Goal: Transaction & Acquisition: Book appointment/travel/reservation

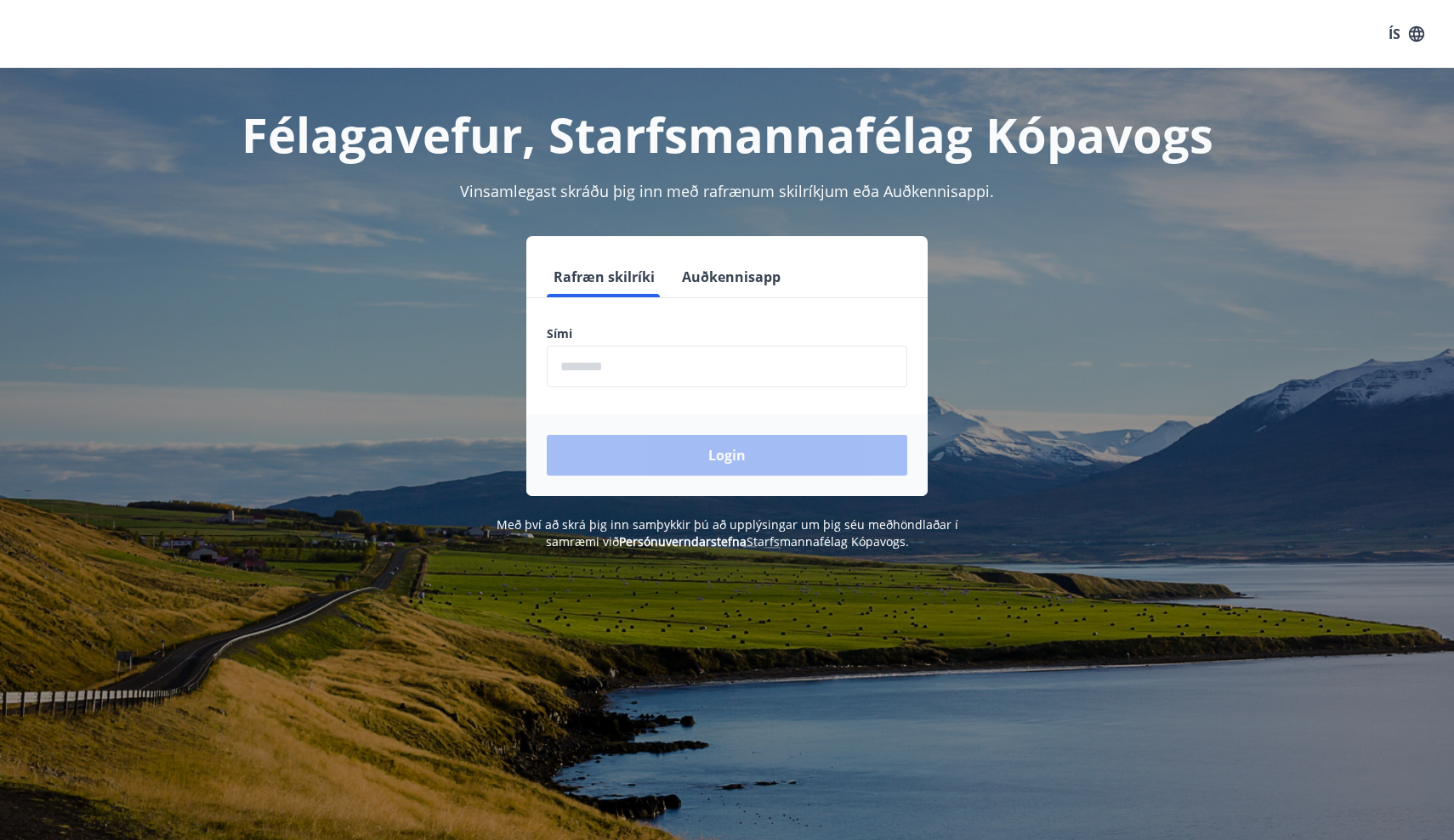
click at [689, 388] on form "Rafræn skilríki Auðkennisapp Sími ​ Login" at bounding box center [727, 376] width 402 height 240
click at [689, 380] on input "phone" at bounding box center [727, 367] width 361 height 42
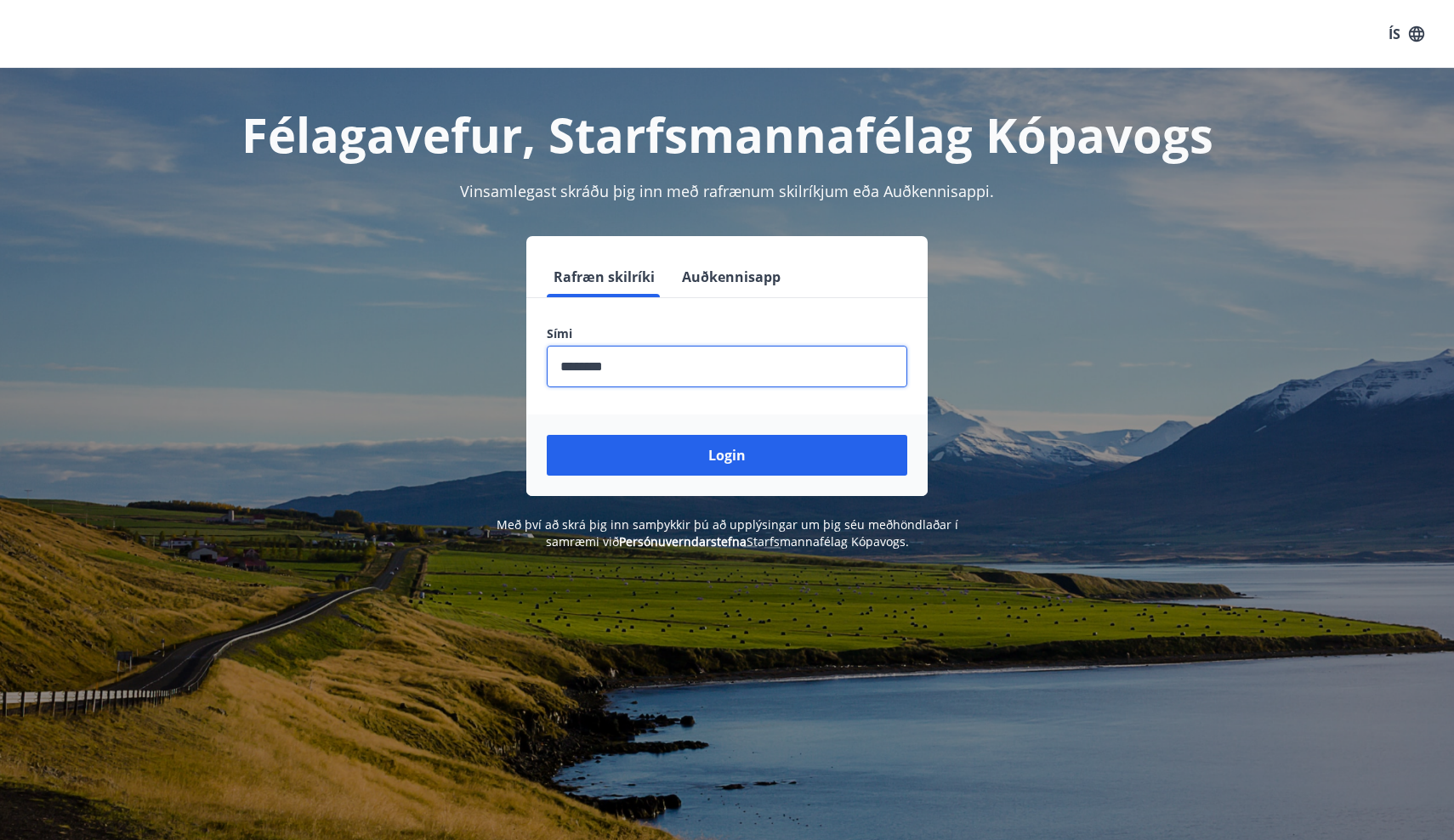
type input "********"
click at [727, 455] on button "Login" at bounding box center [727, 455] width 361 height 41
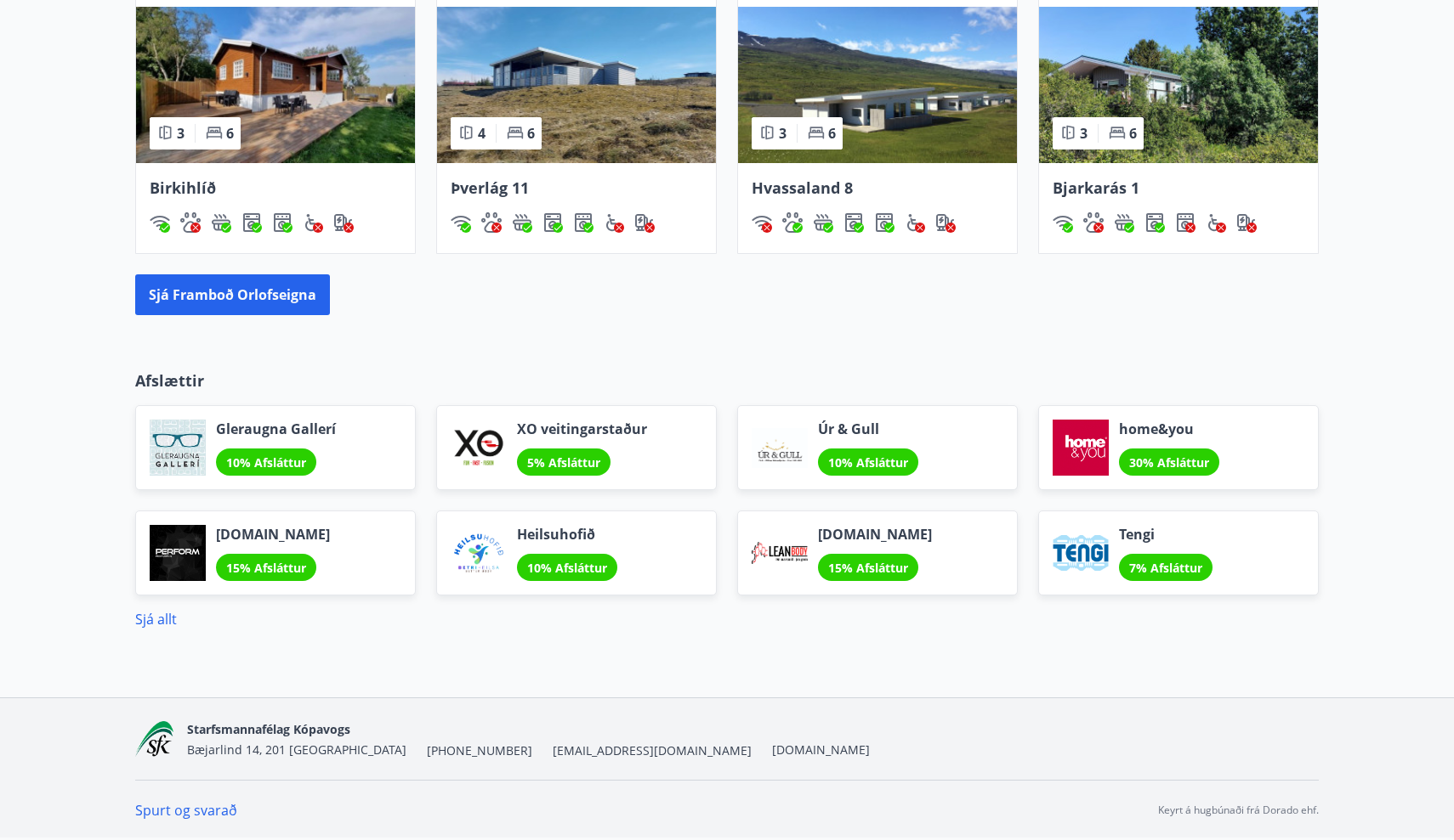
scroll to position [1301, 0]
click at [168, 615] on link "Sjá allt" at bounding box center [156, 619] width 42 height 19
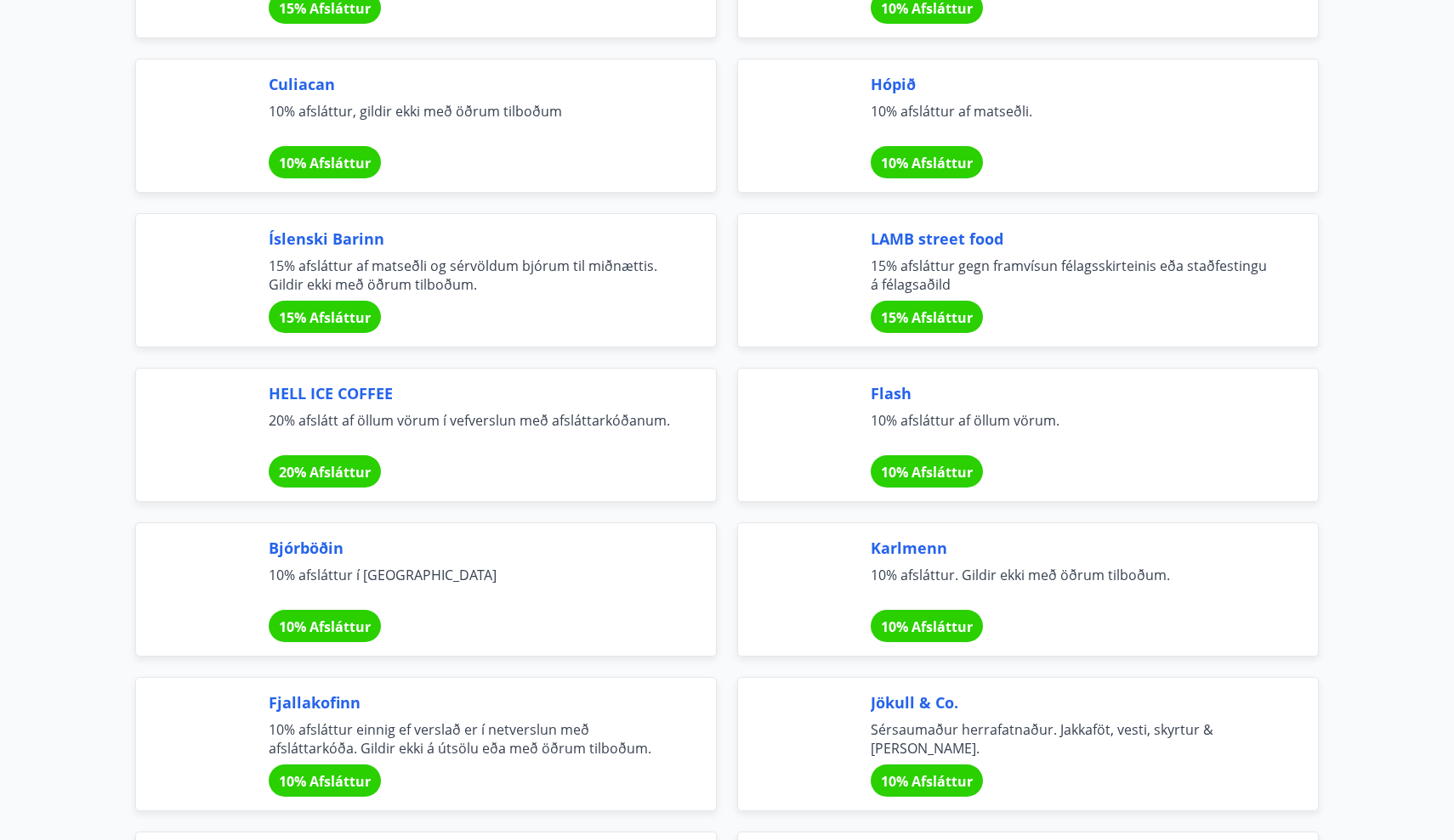
scroll to position [4955, 0]
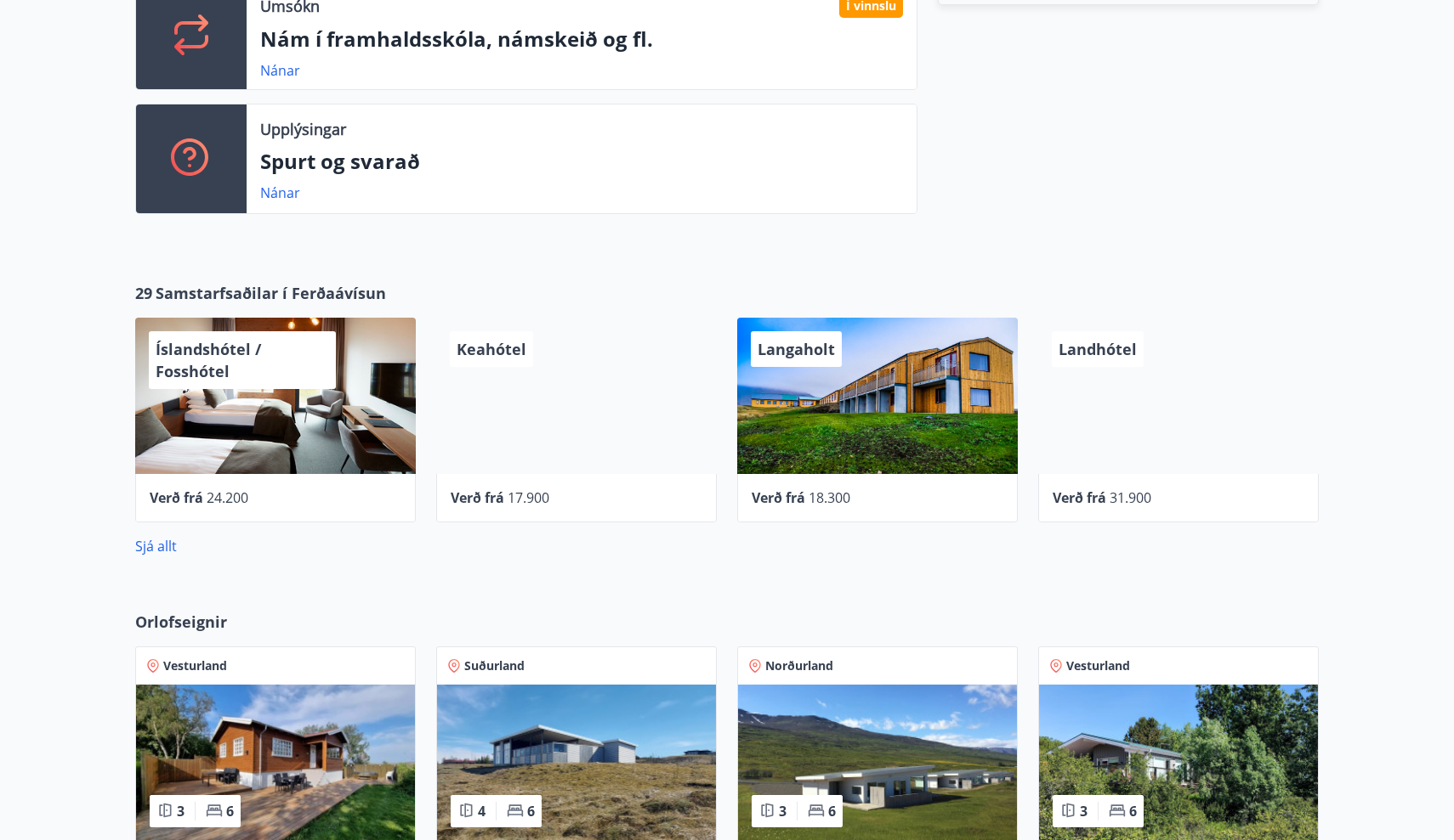
scroll to position [618, 0]
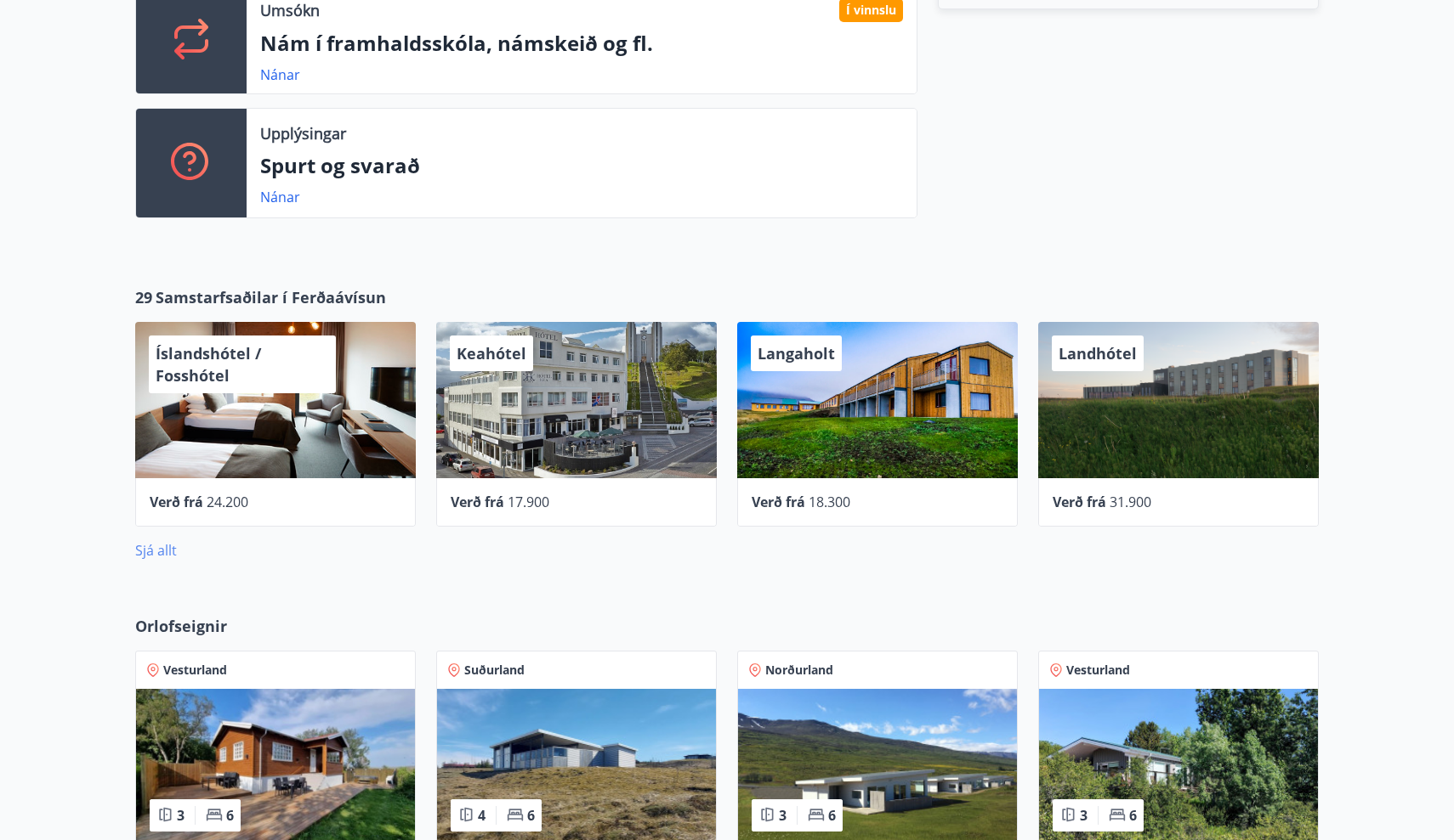
click at [156, 554] on link "Sjá allt" at bounding box center [156, 551] width 42 height 19
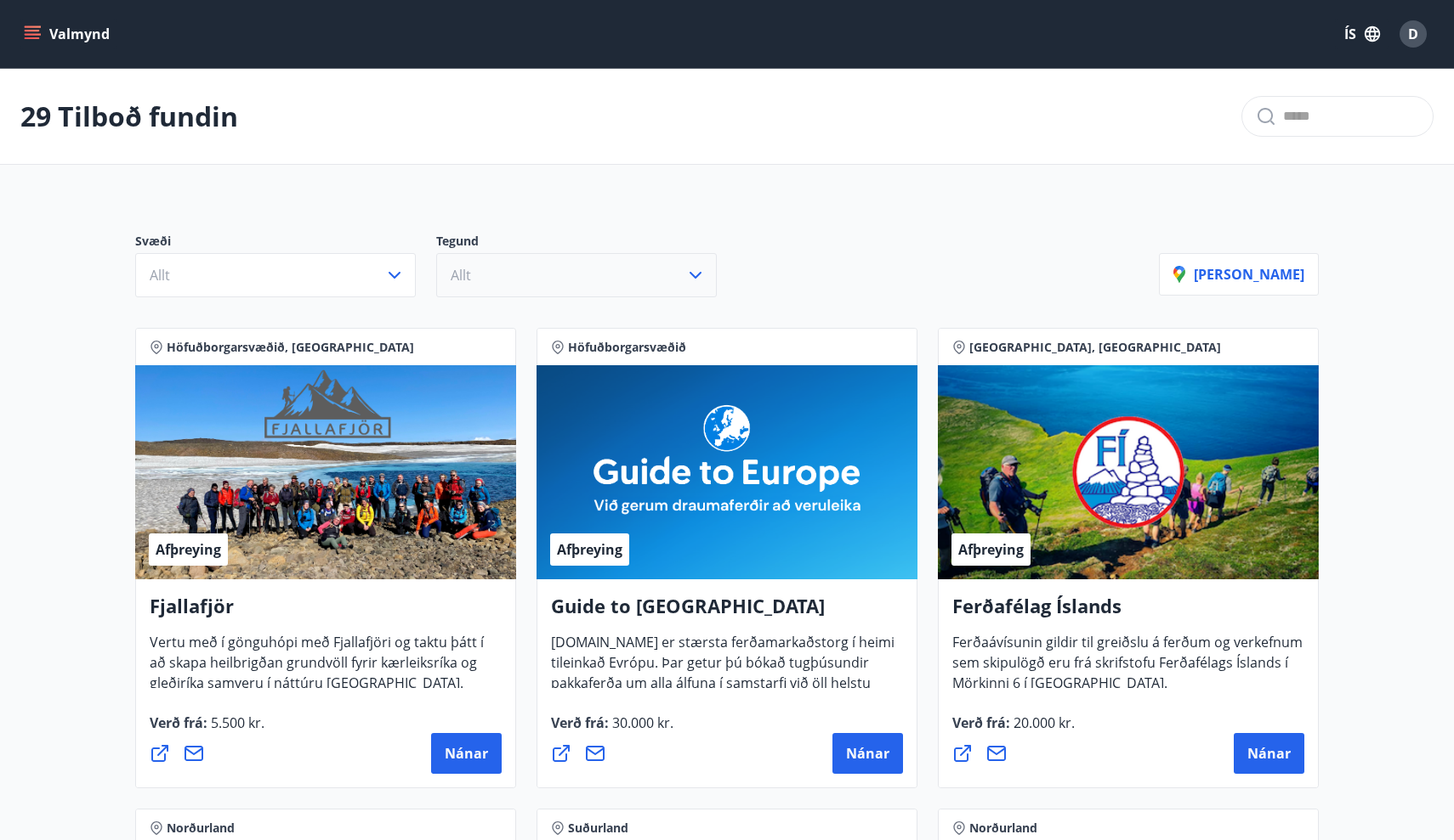
click at [585, 269] on button "Allt" at bounding box center [576, 274] width 281 height 44
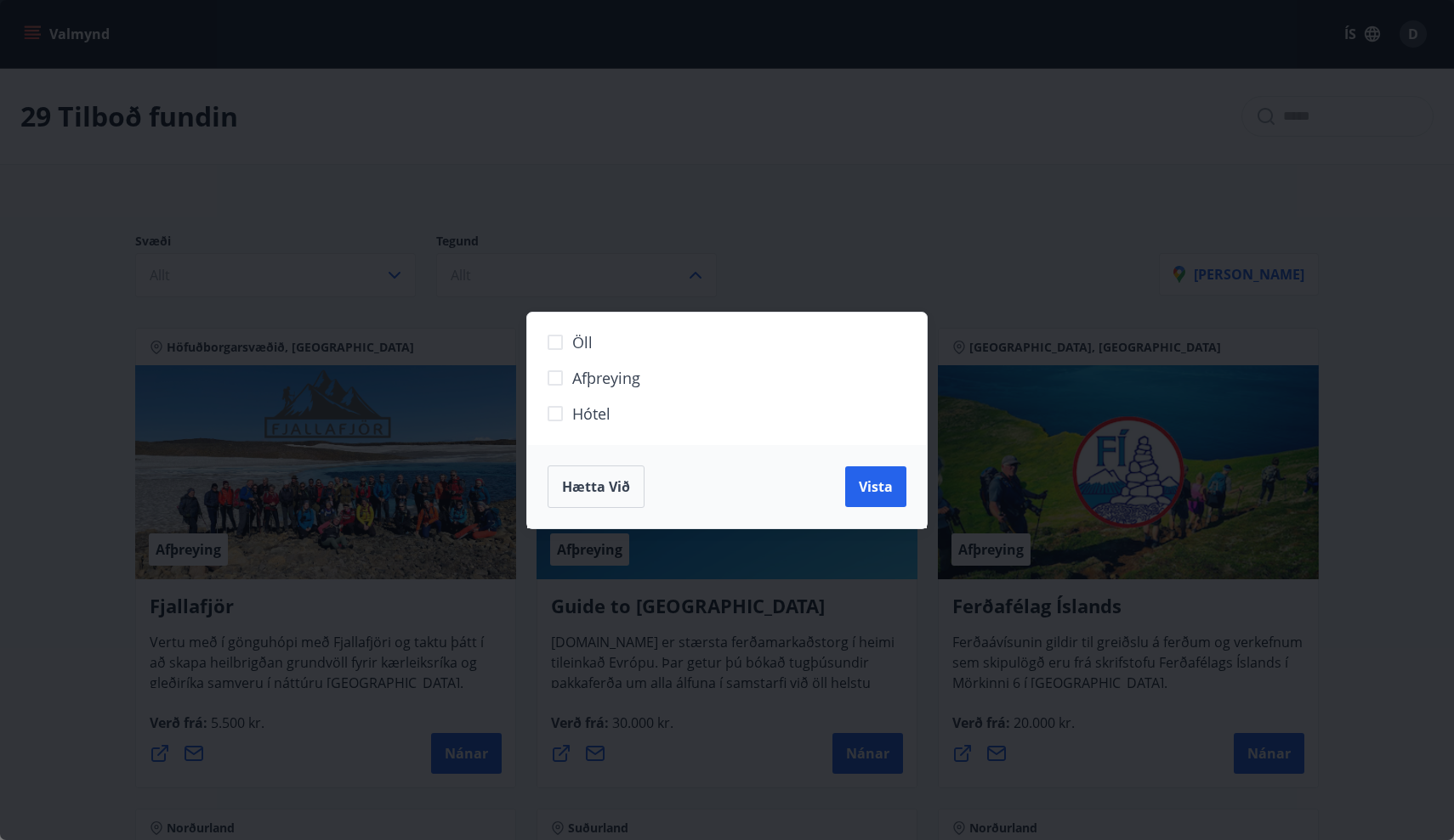
click at [697, 232] on div "Öll Afþreying Hótel Hætta við Vista" at bounding box center [727, 420] width 1454 height 840
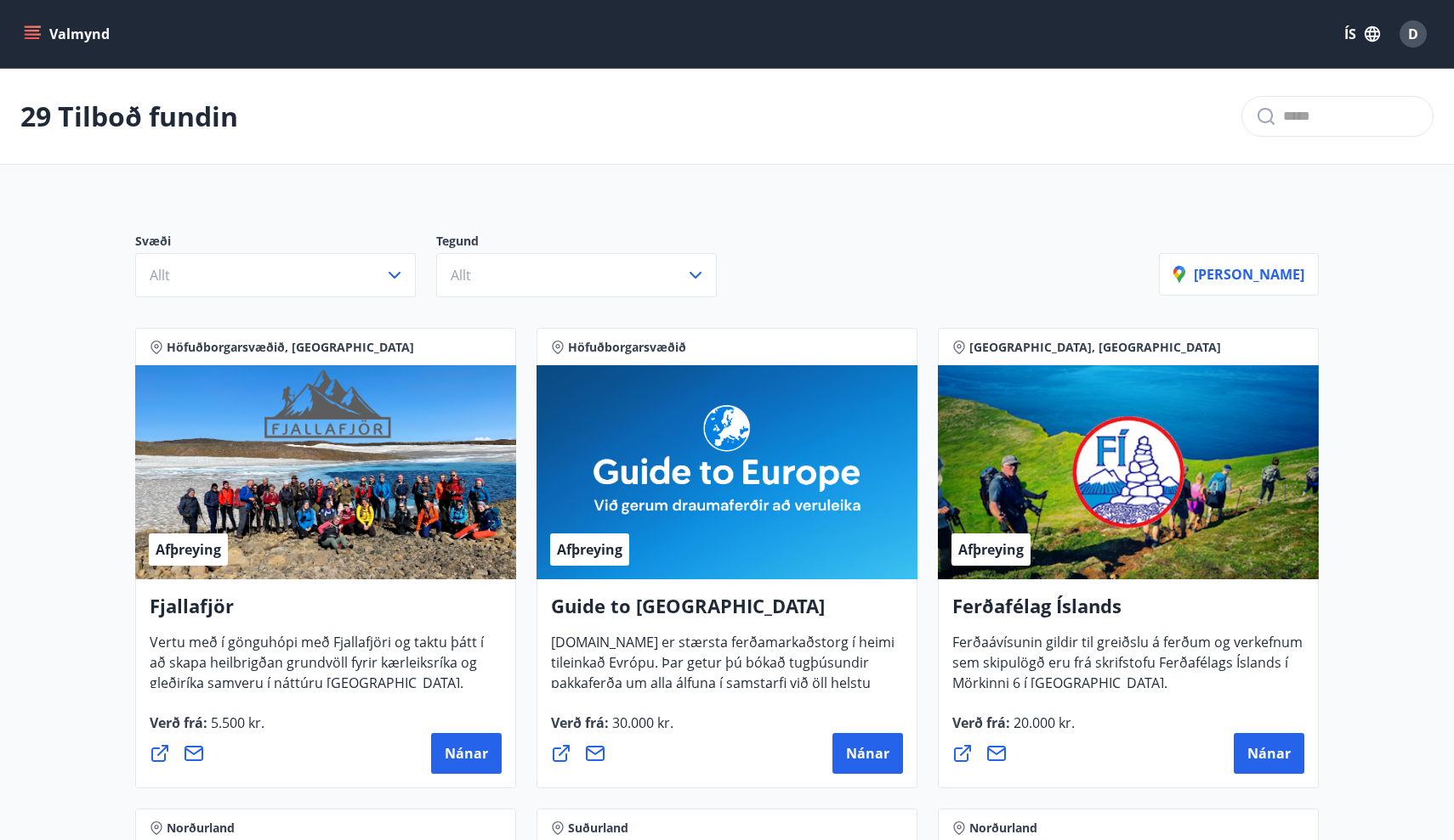
click at [63, 29] on button "Valmynd" at bounding box center [68, 34] width 96 height 30
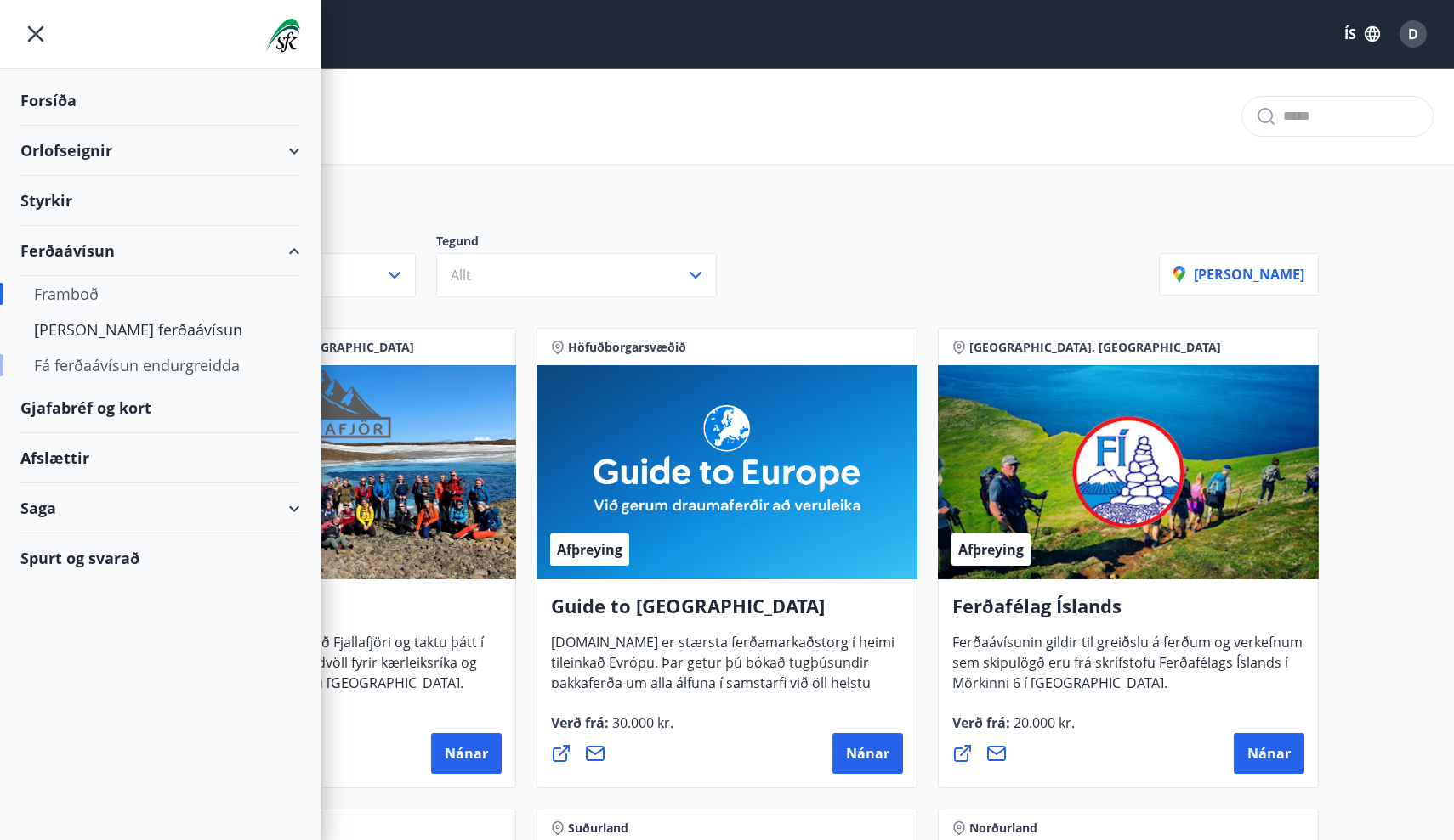
click at [161, 367] on div "Fá ferðaávísun endurgreidda" at bounding box center [160, 365] width 253 height 36
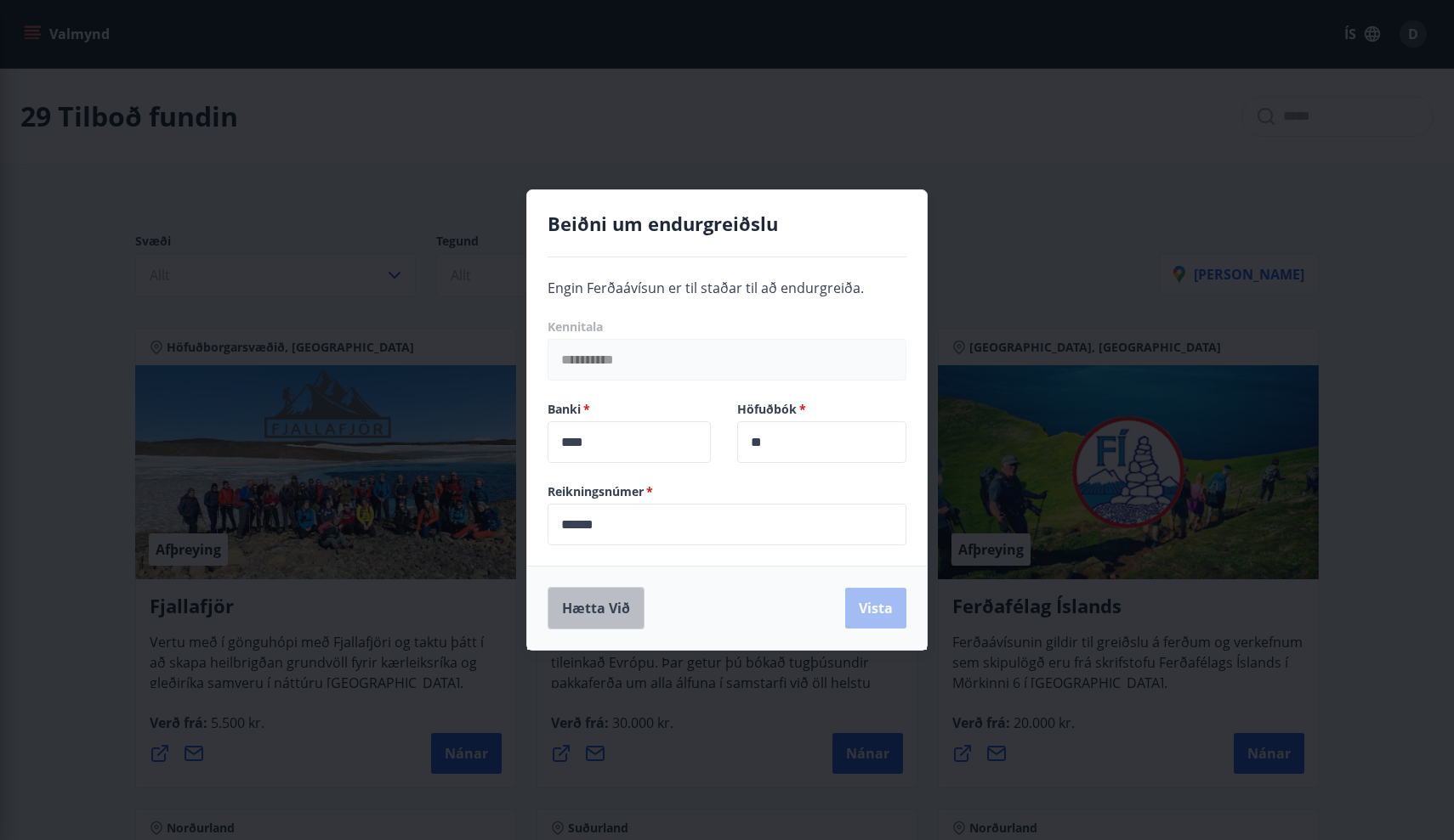
click at [598, 599] on button "Hætta við" at bounding box center [596, 608] width 97 height 43
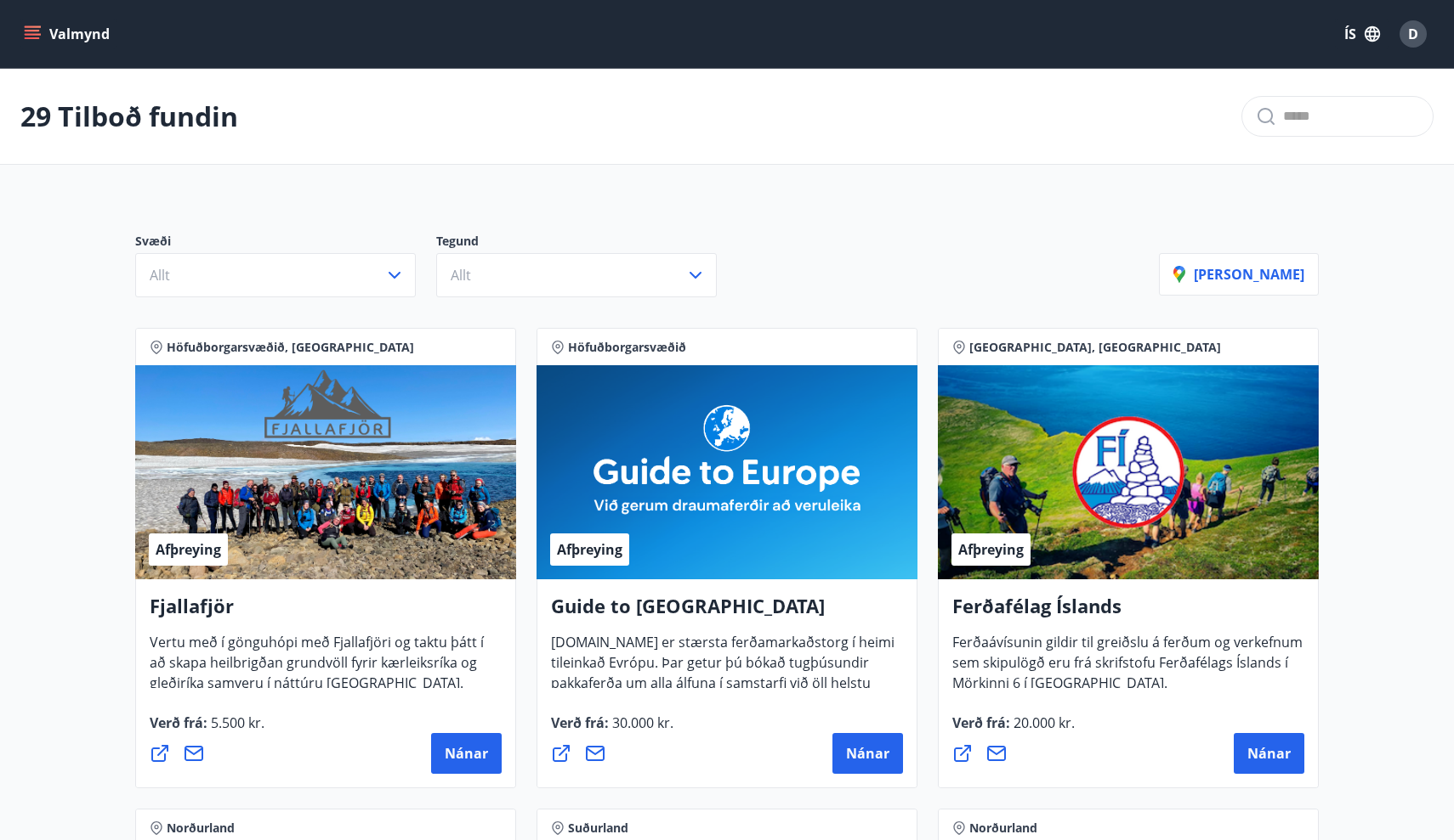
click at [35, 36] on icon "menu" at bounding box center [32, 34] width 17 height 17
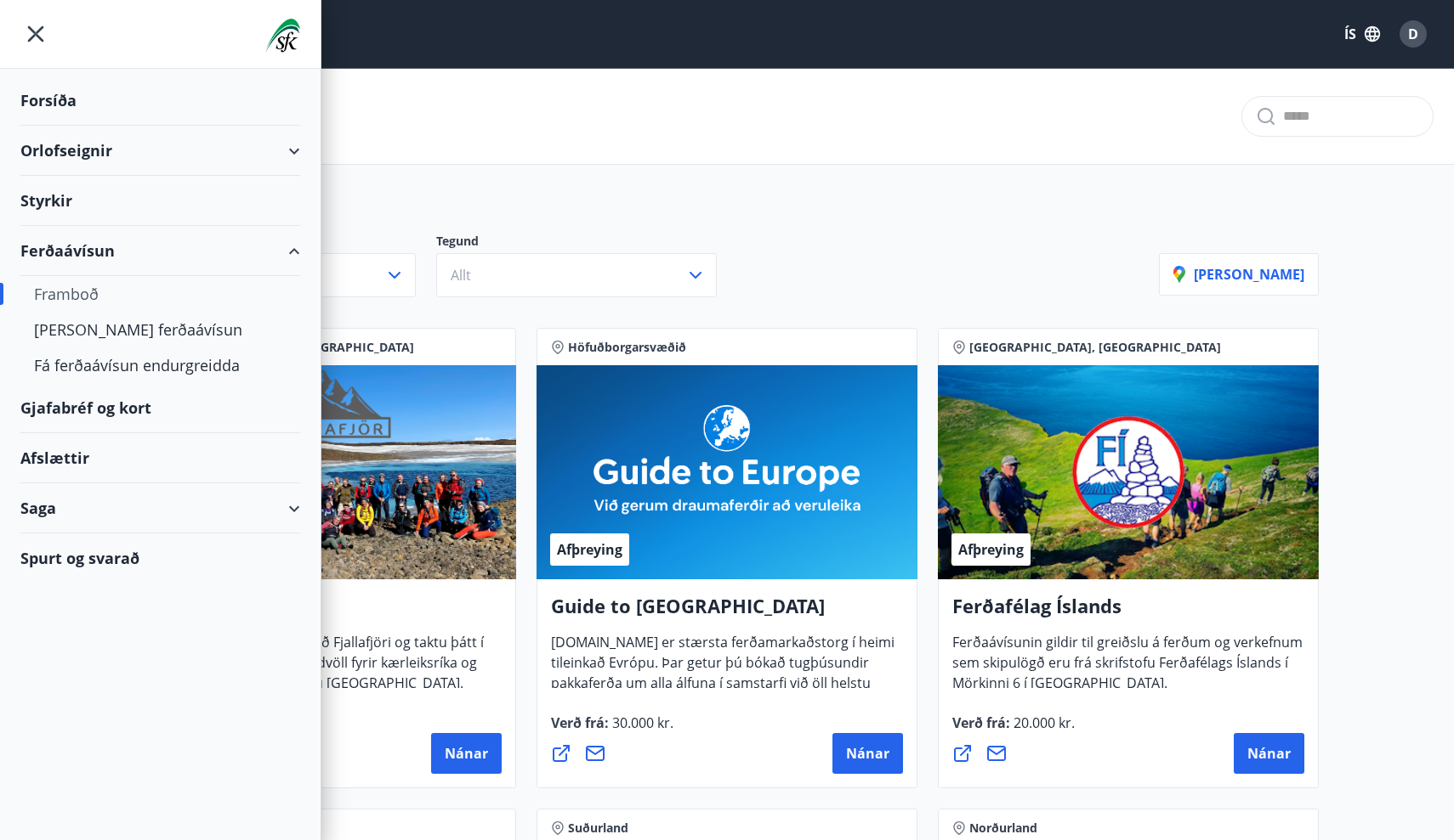
click at [113, 424] on div "Gjafabréf og kort" at bounding box center [160, 408] width 280 height 50
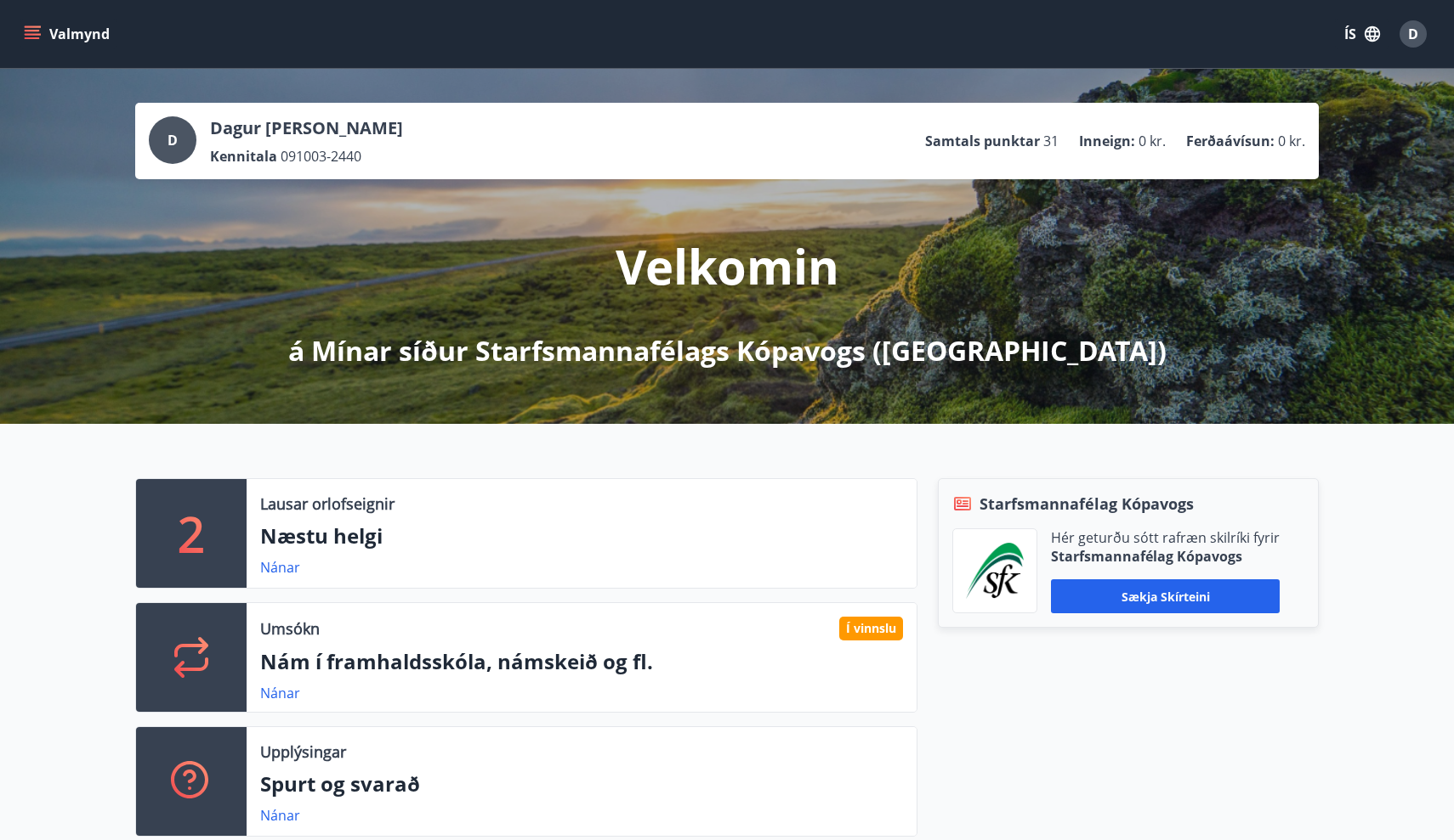
click at [54, 36] on button "Valmynd" at bounding box center [68, 34] width 96 height 30
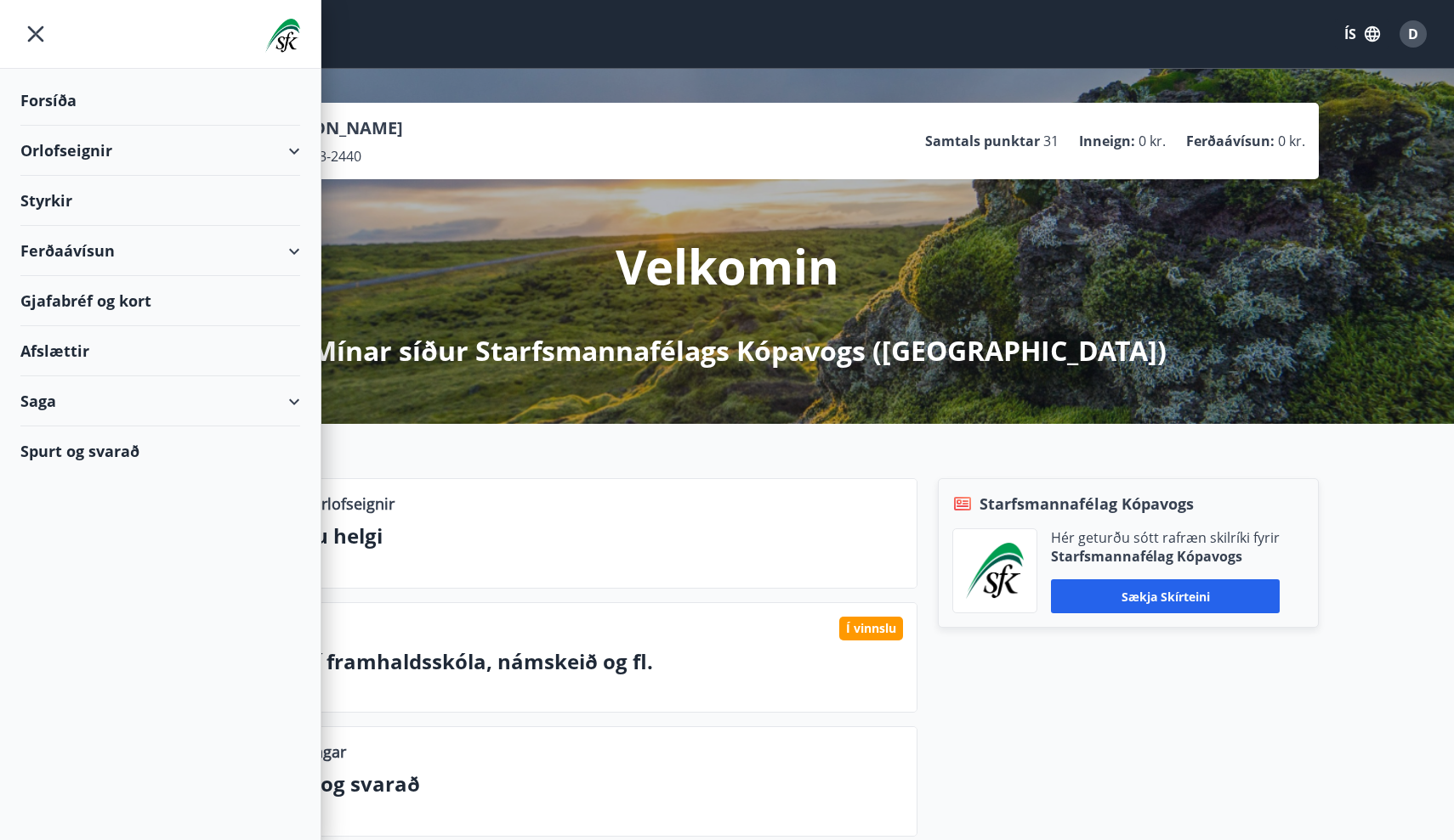
click at [134, 301] on div "Gjafabréf og kort" at bounding box center [160, 301] width 280 height 50
click at [40, 34] on icon "menu" at bounding box center [35, 34] width 30 height 30
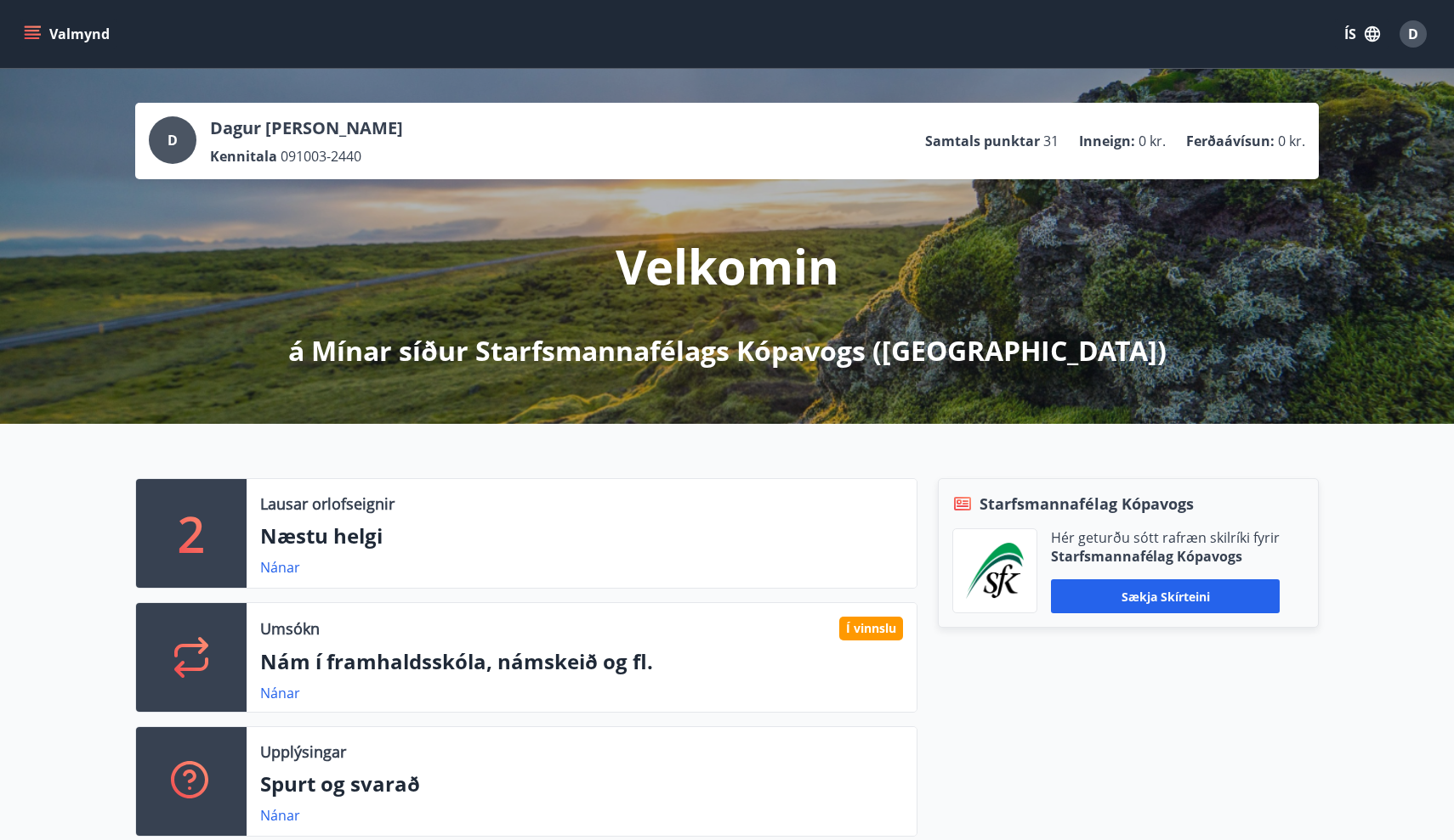
scroll to position [62, 0]
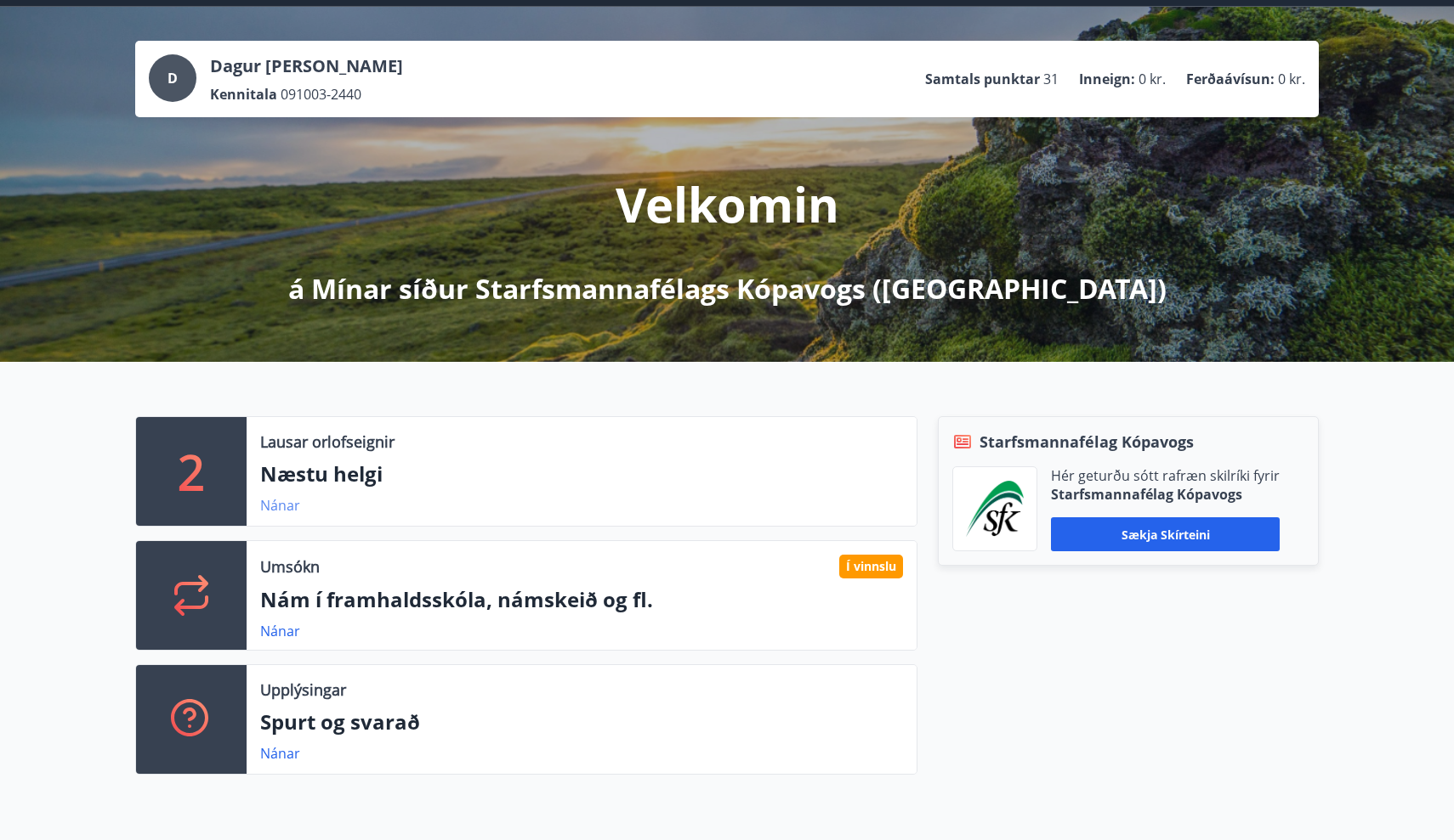
click at [266, 510] on link "Nánar" at bounding box center [280, 506] width 40 height 19
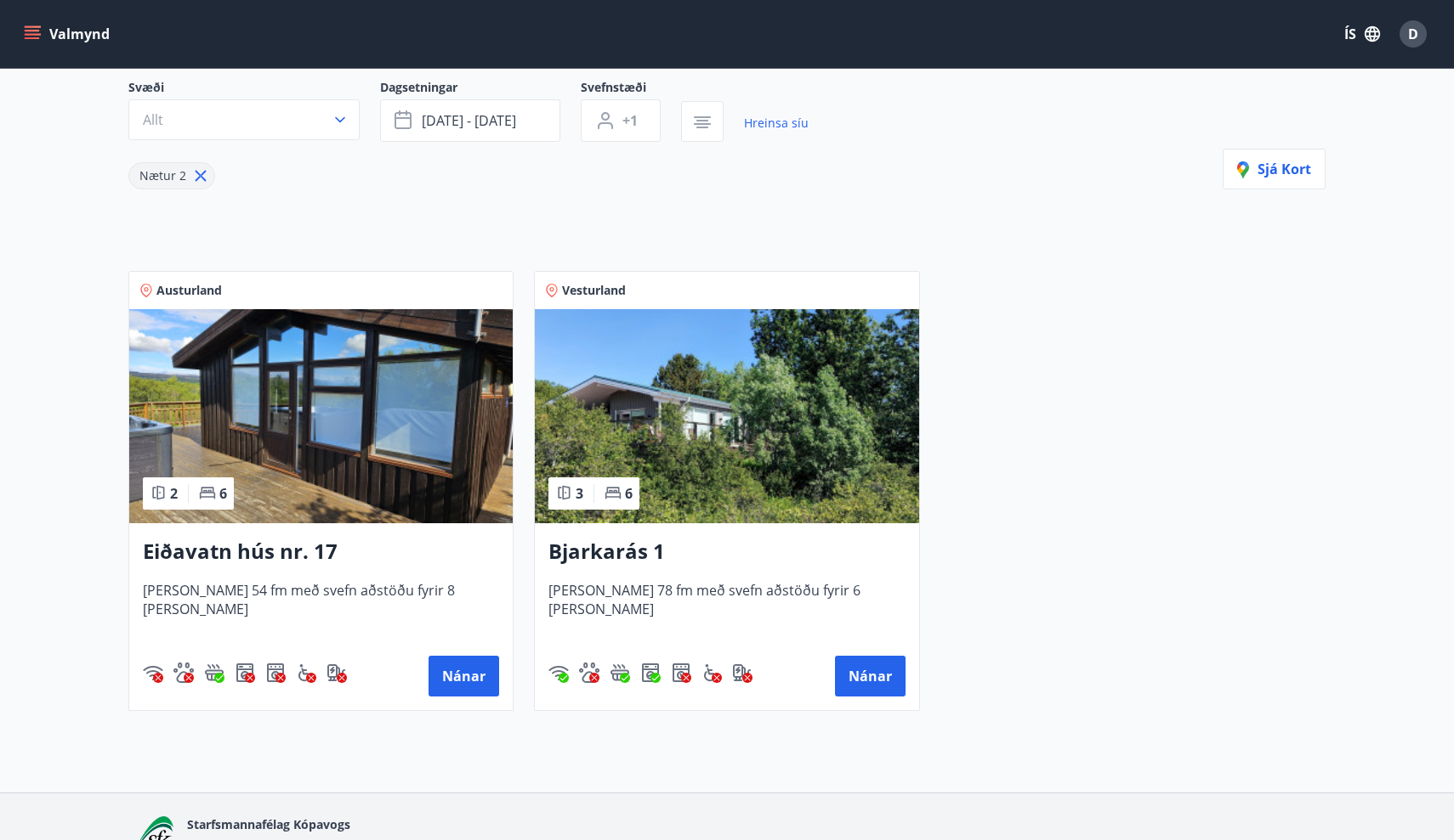
scroll to position [157, 0]
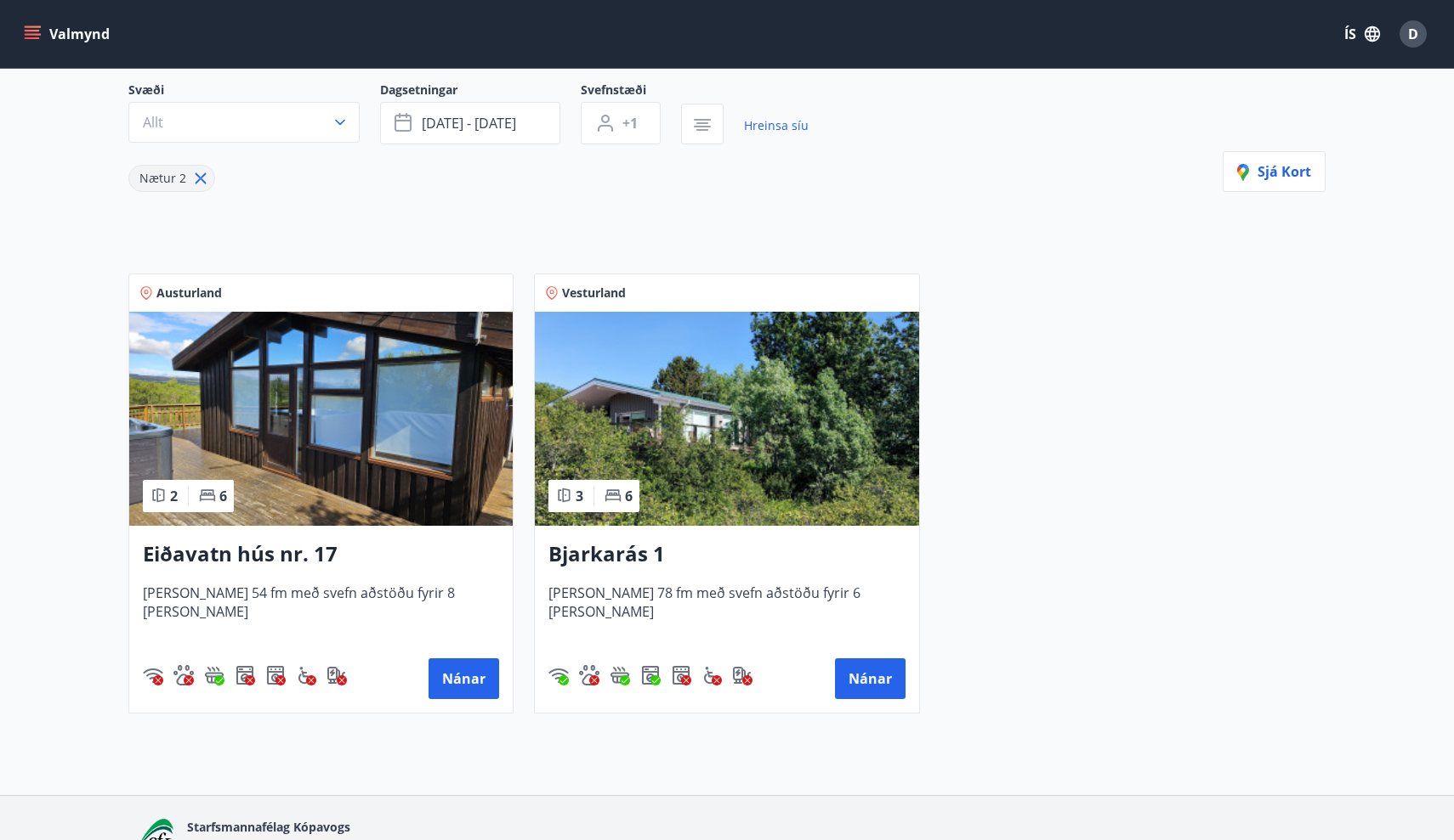
click at [198, 184] on icon at bounding box center [201, 179] width 19 height 19
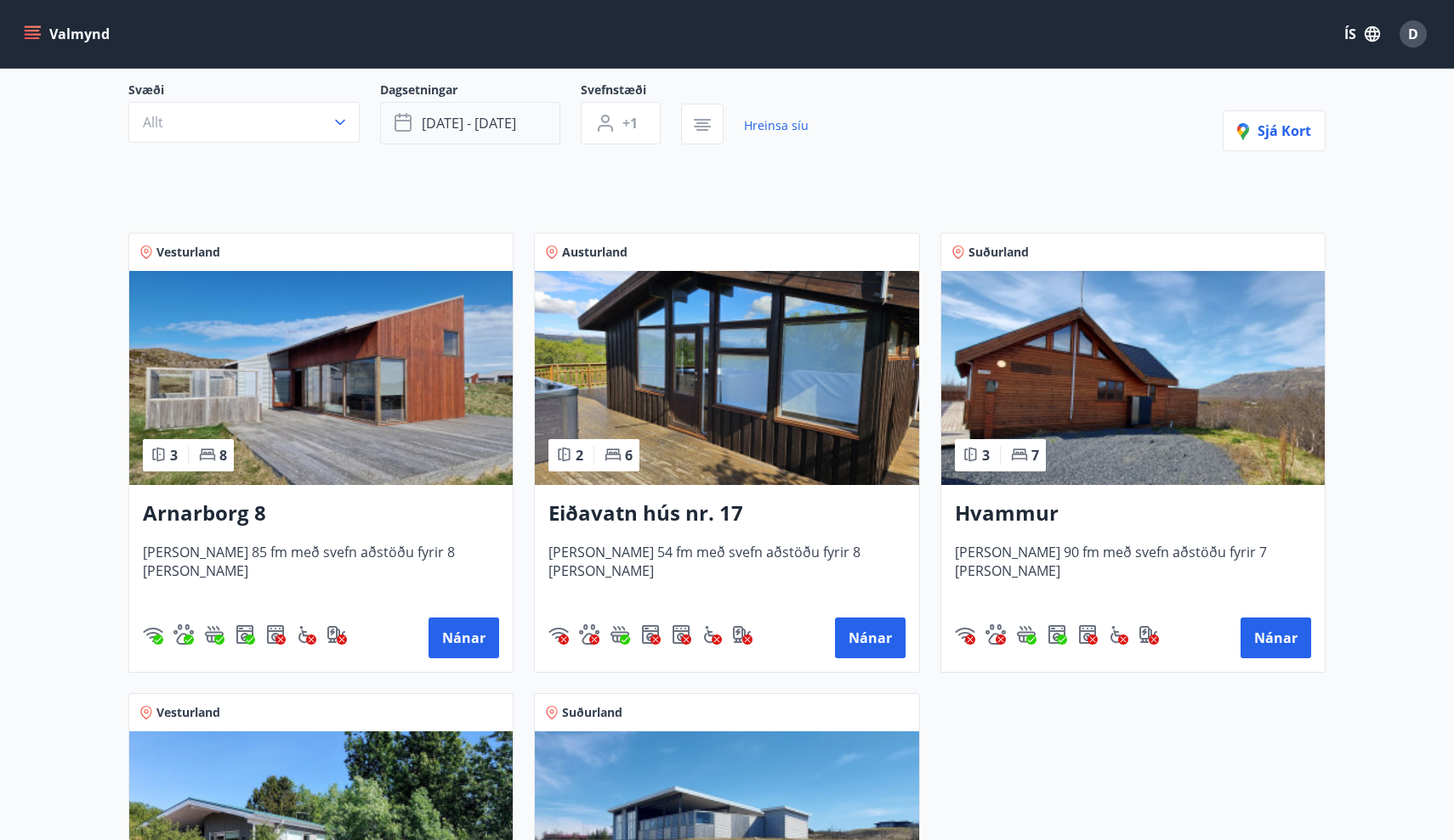
click at [506, 122] on span "[DATE] - [DATE]" at bounding box center [468, 123] width 95 height 19
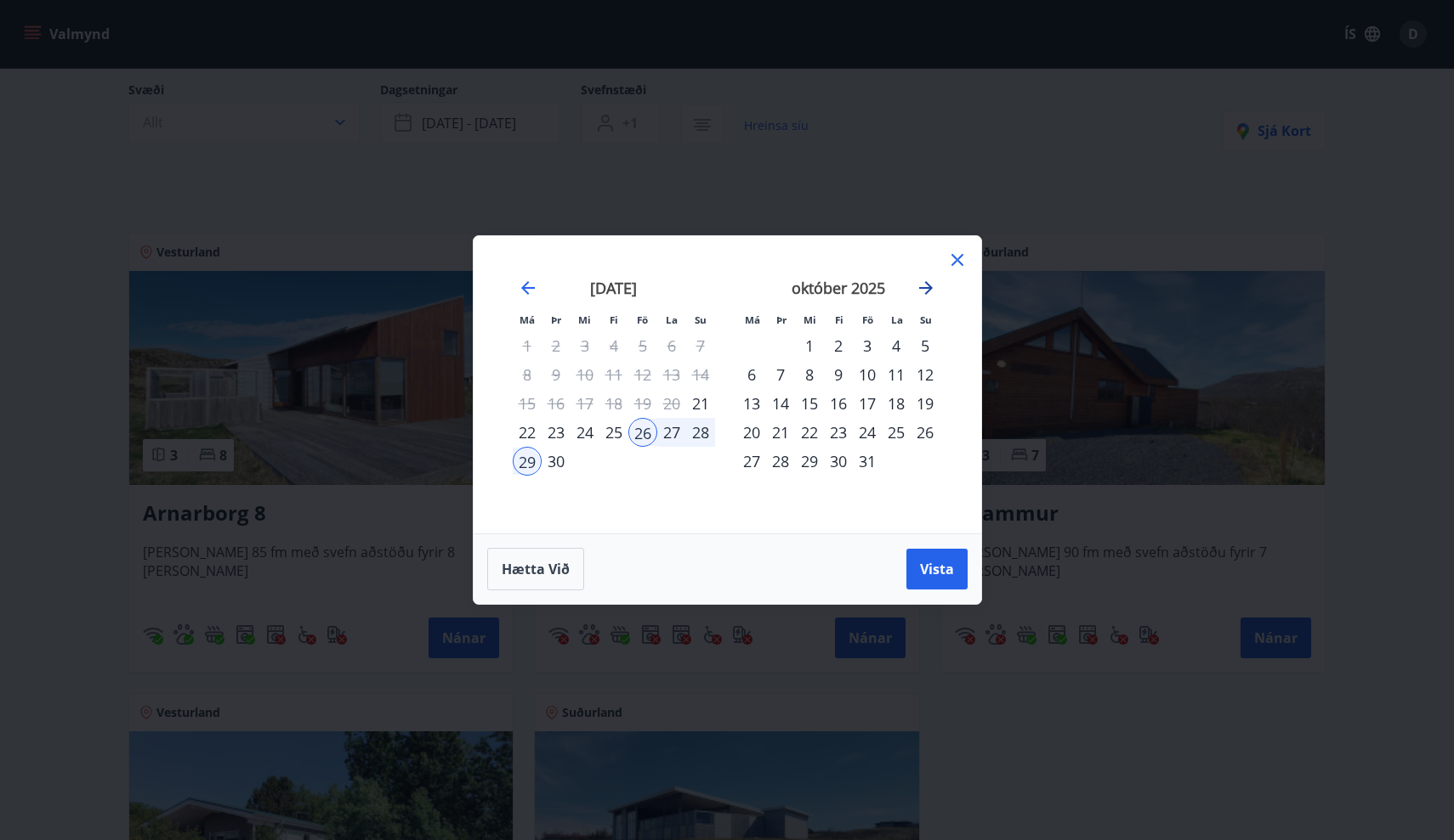
click at [923, 289] on icon "Move forward to switch to the next month." at bounding box center [926, 288] width 14 height 14
click at [794, 442] on div "23" at bounding box center [780, 432] width 29 height 29
click at [779, 440] on div "23" at bounding box center [780, 432] width 29 height 29
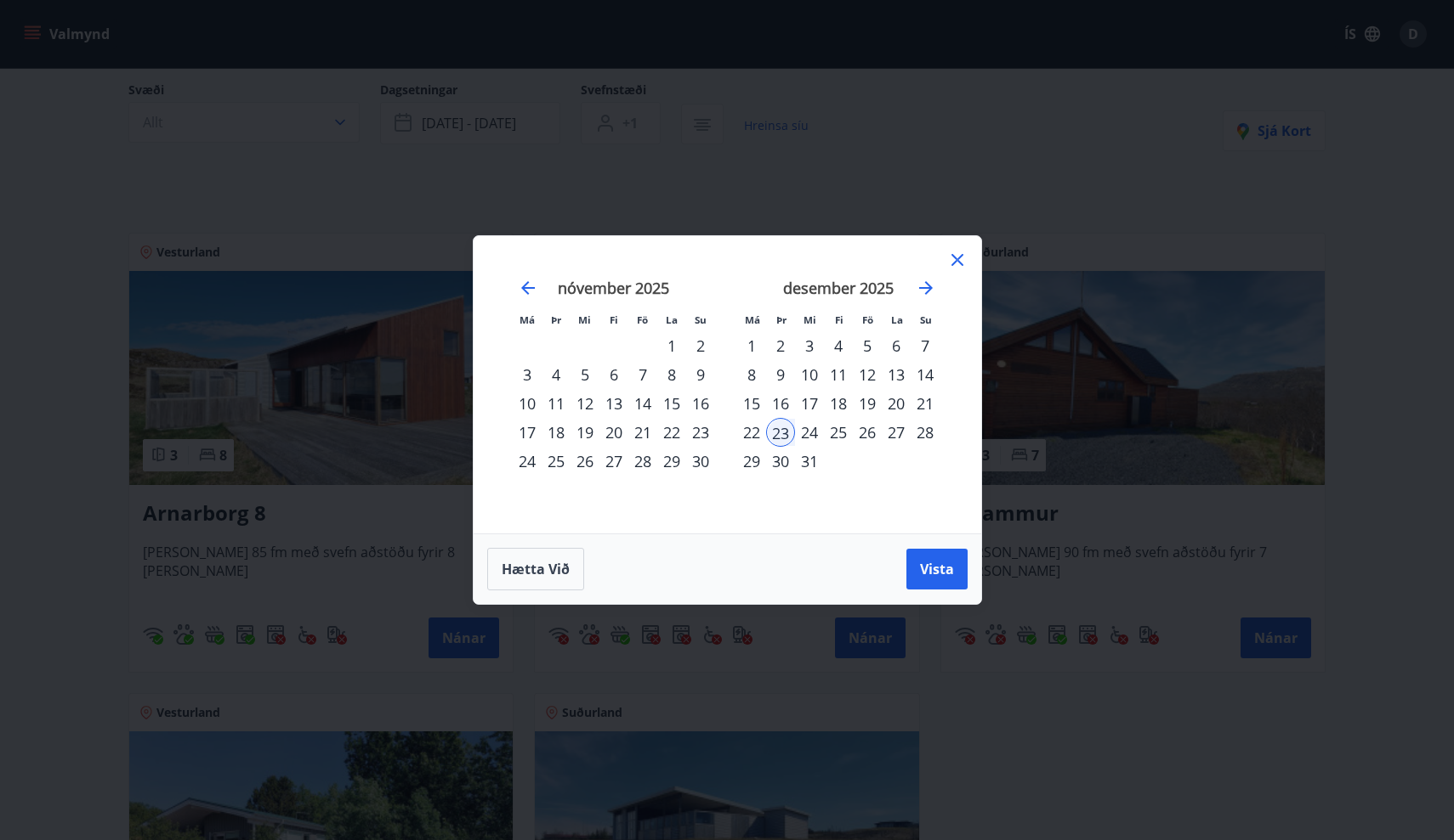
click at [779, 337] on div "2" at bounding box center [780, 345] width 29 height 29
click at [833, 372] on div "11" at bounding box center [838, 374] width 29 height 29
click at [920, 556] on button "Vista" at bounding box center [937, 569] width 61 height 41
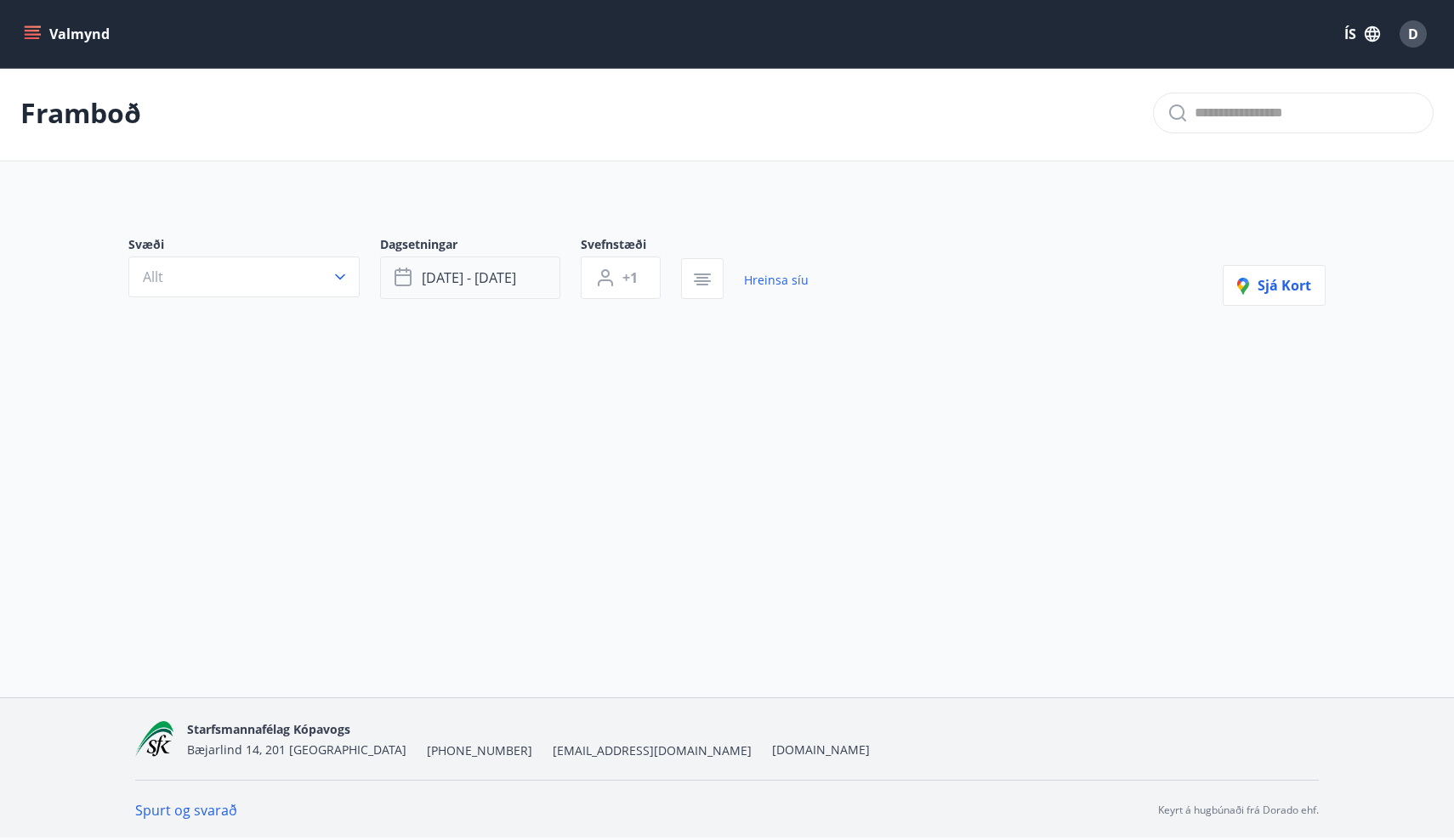
scroll to position [3, 0]
click at [521, 274] on button "[DATE] - [DATE]" at bounding box center [469, 277] width 180 height 43
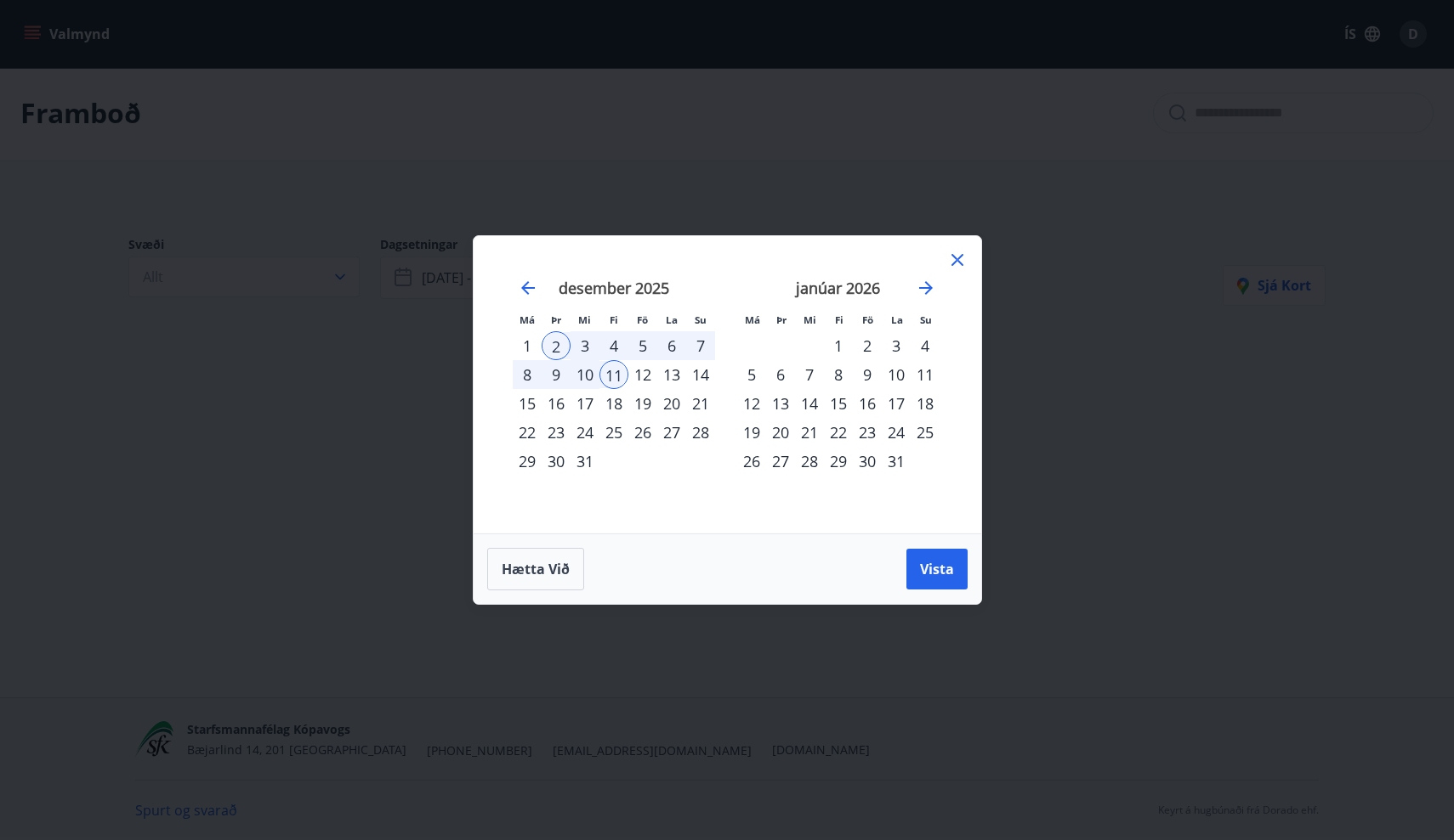
click at [919, 272] on div "janúar 2026" at bounding box center [838, 294] width 202 height 75
click at [920, 284] on icon "Move forward to switch to the next month." at bounding box center [925, 288] width 20 height 20
click at [776, 375] on div "3" at bounding box center [780, 374] width 29 height 29
click at [927, 374] on div "8" at bounding box center [925, 374] width 29 height 29
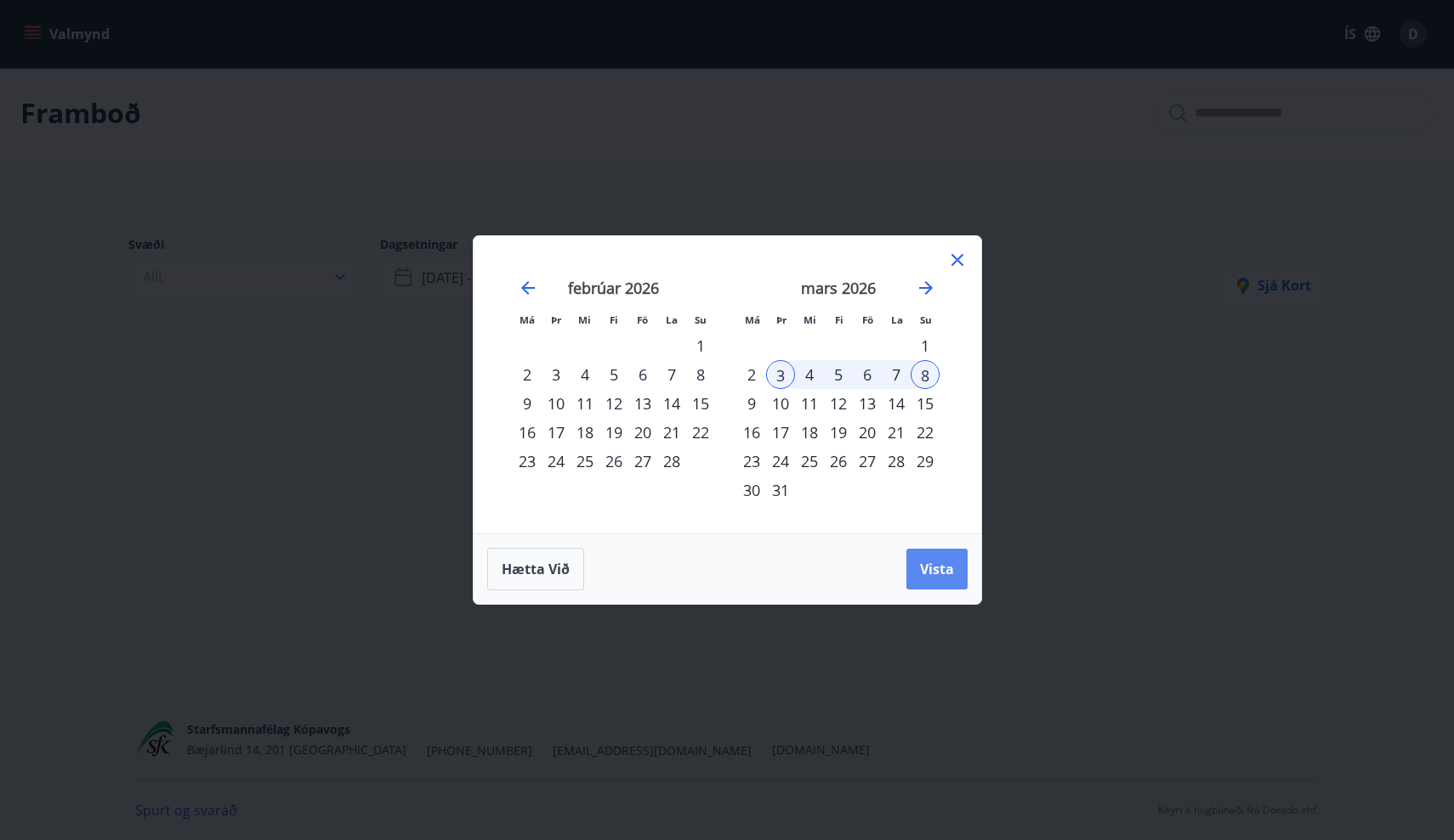
click at [942, 576] on span "Vista" at bounding box center [936, 570] width 34 height 19
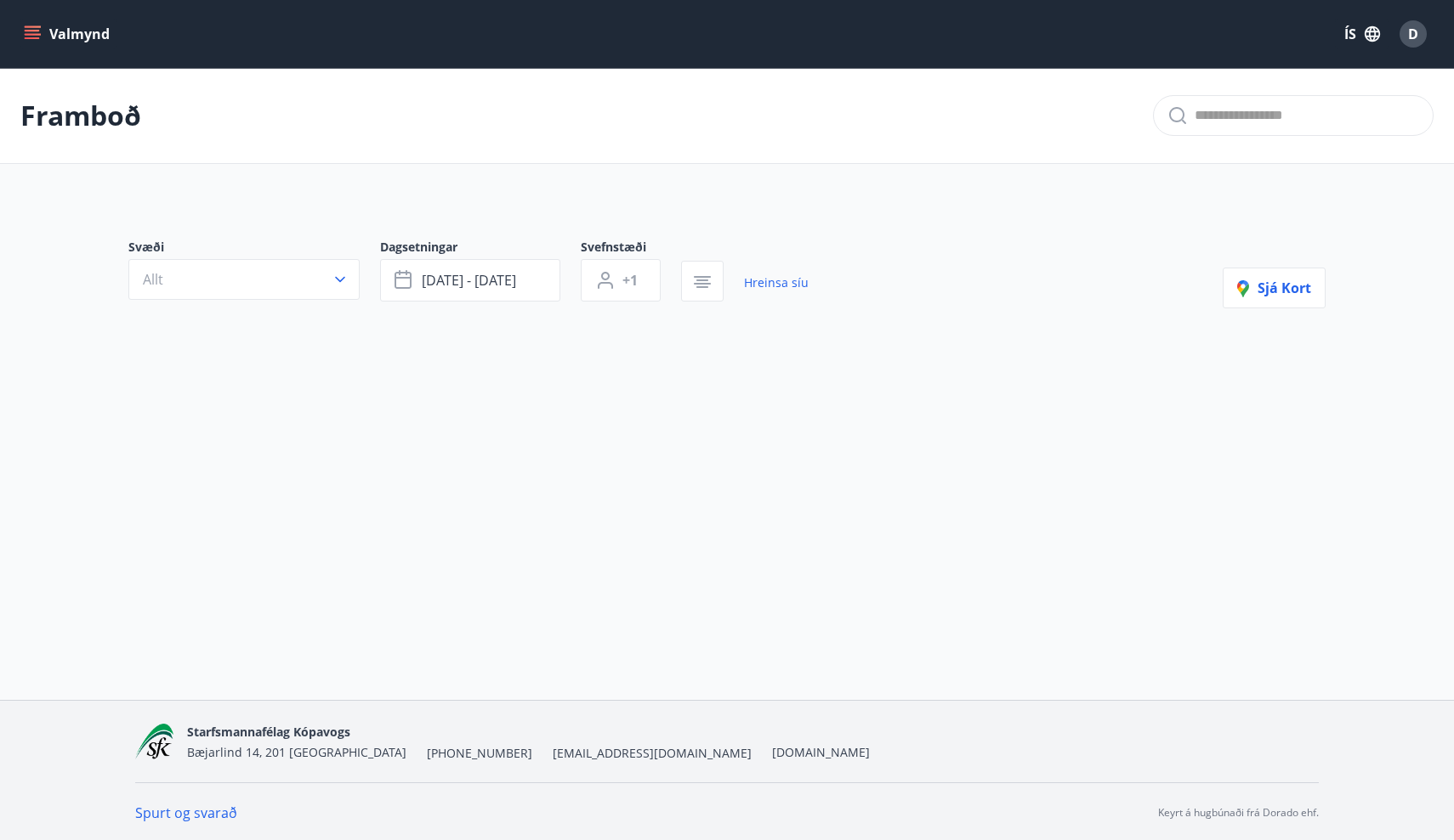
click at [61, 40] on button "Valmynd" at bounding box center [68, 34] width 96 height 30
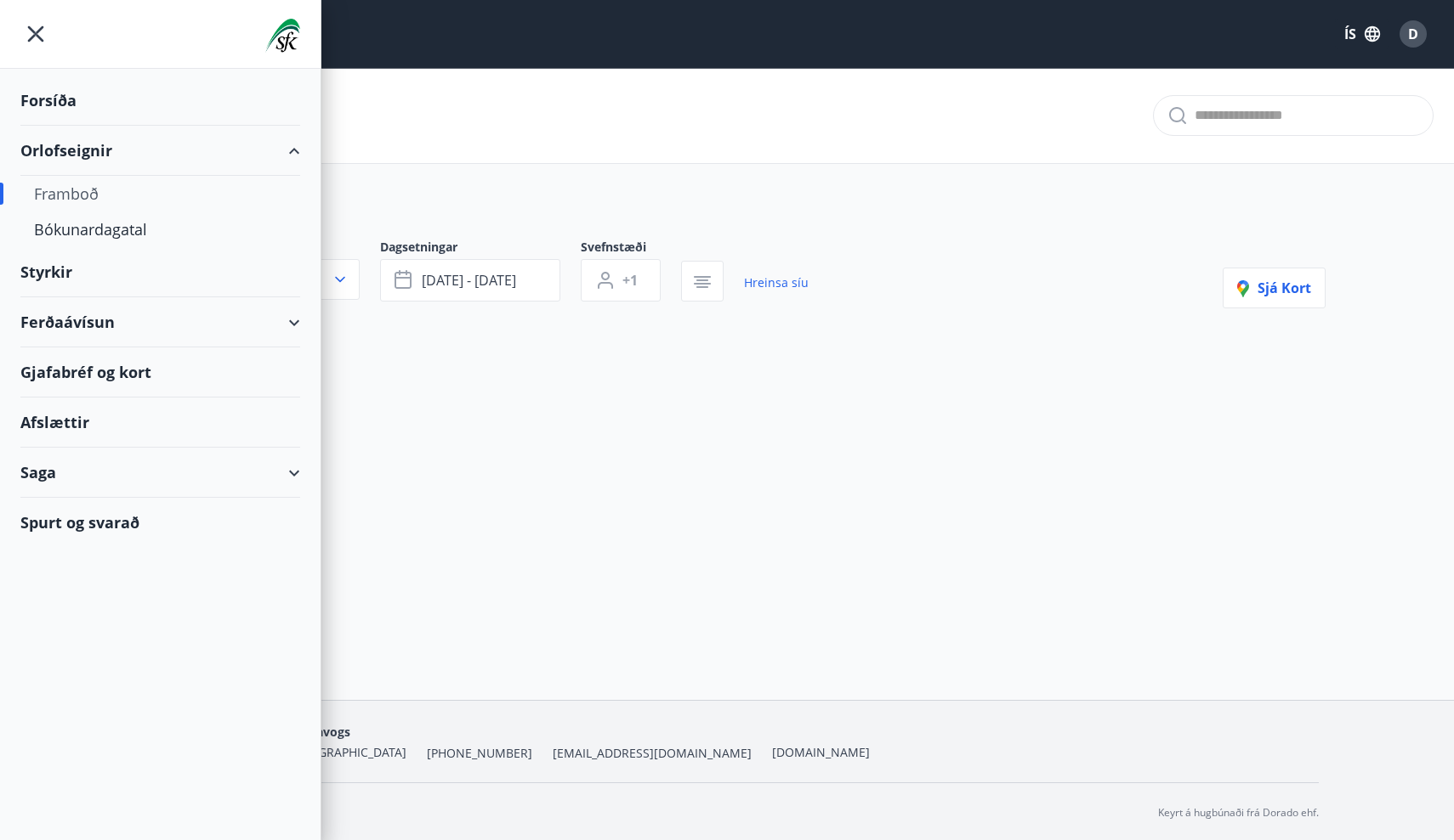
click at [96, 155] on div "Orlofseignir" at bounding box center [160, 151] width 280 height 50
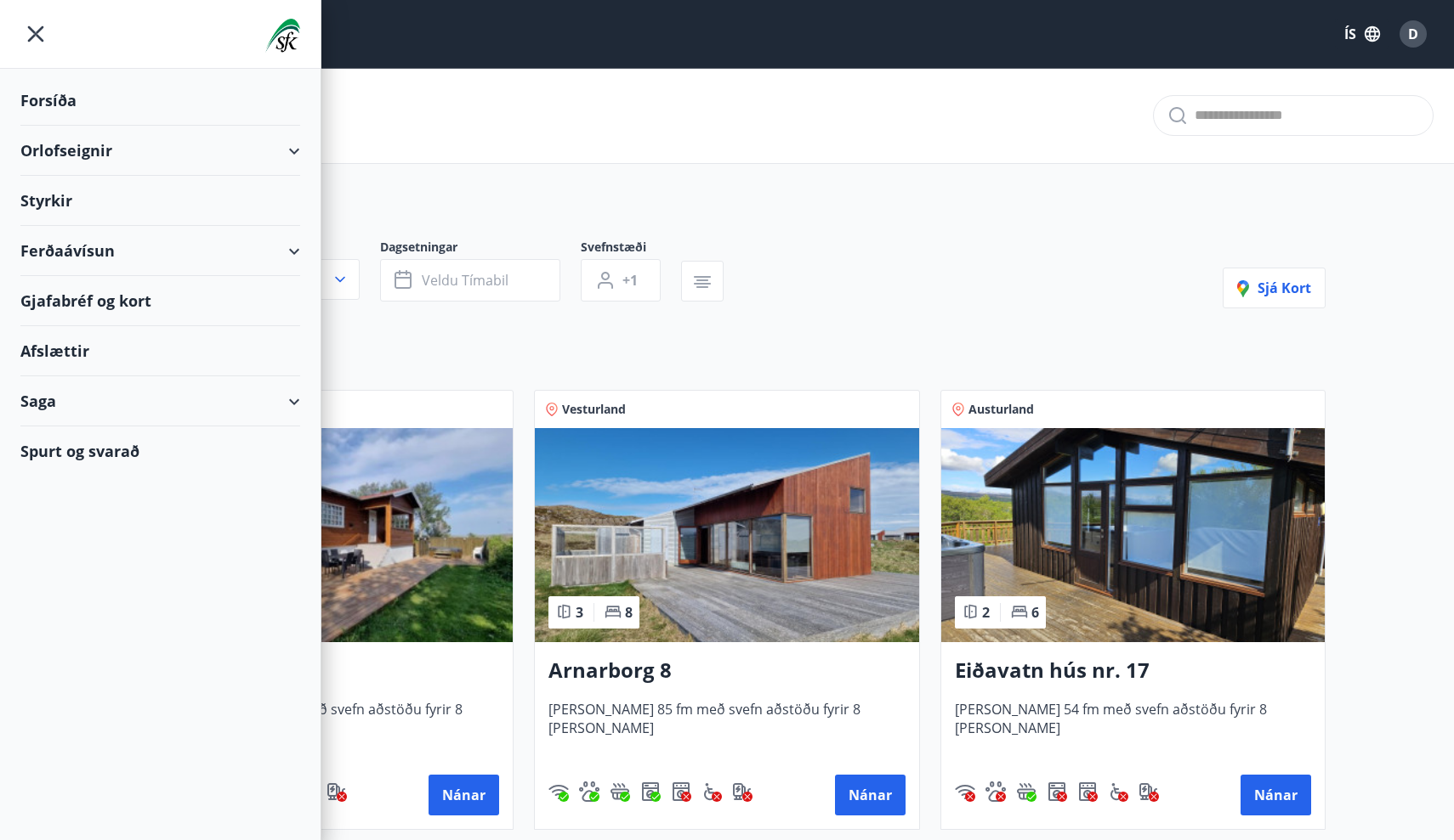
click at [96, 155] on div "Orlofseignir" at bounding box center [160, 151] width 280 height 50
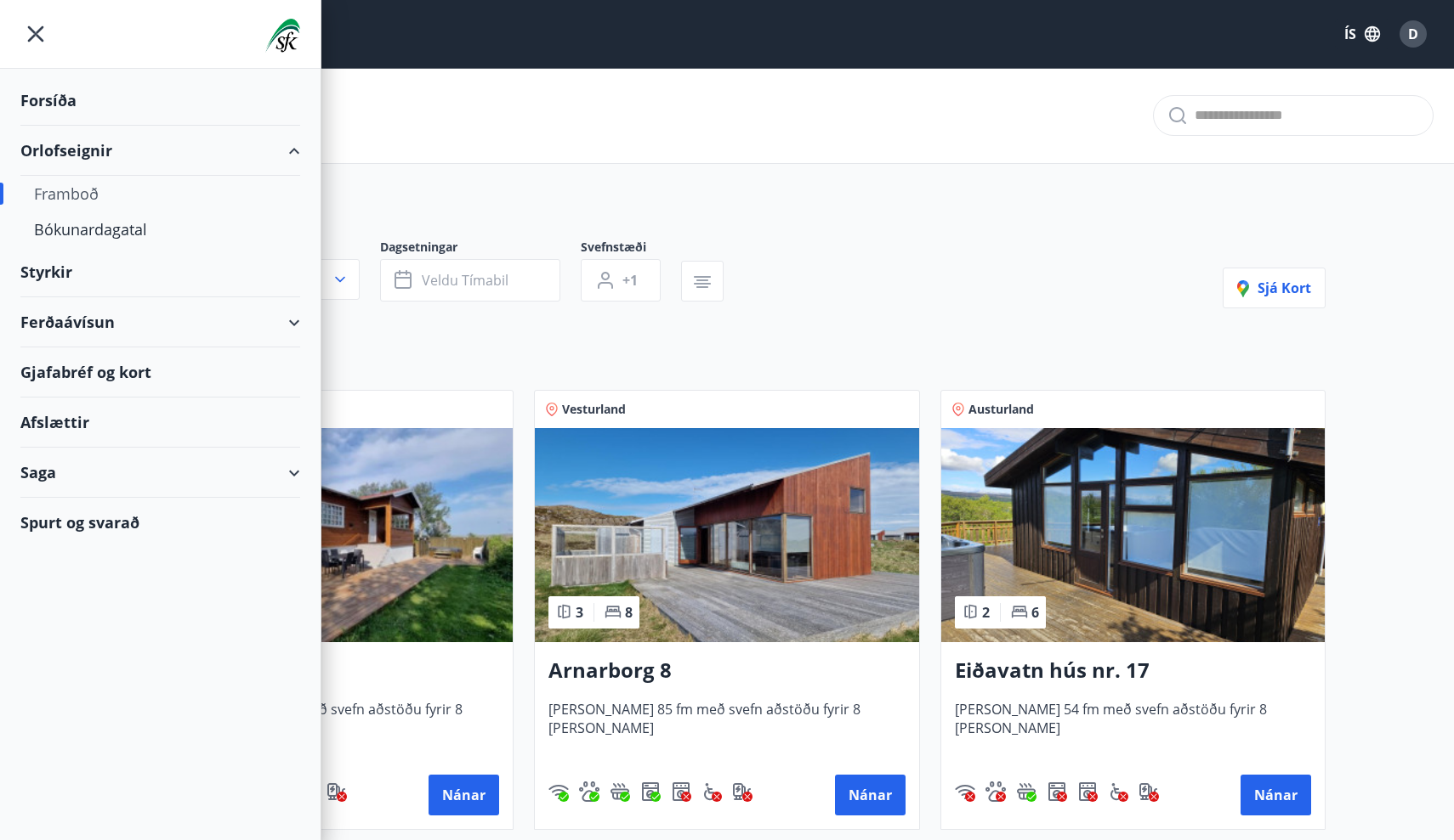
click at [80, 193] on div "Framboð" at bounding box center [160, 193] width 253 height 36
click at [795, 260] on div "Svæði Allt Dagsetningar Veldu tímabil Svefnstæði +1 Sjá kort" at bounding box center [727, 274] width 1197 height 69
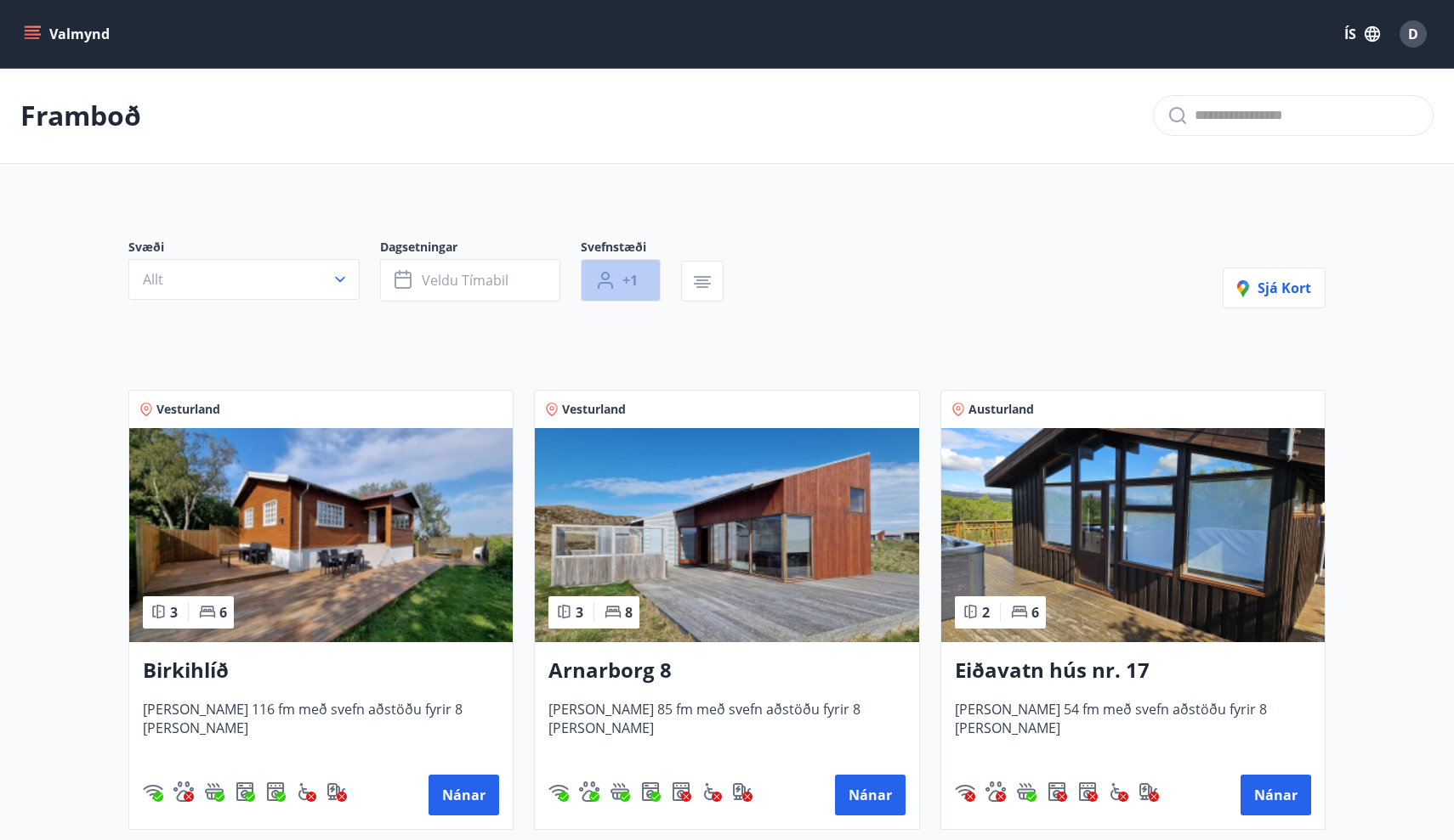
click at [635, 264] on button "+1" at bounding box center [621, 280] width 80 height 43
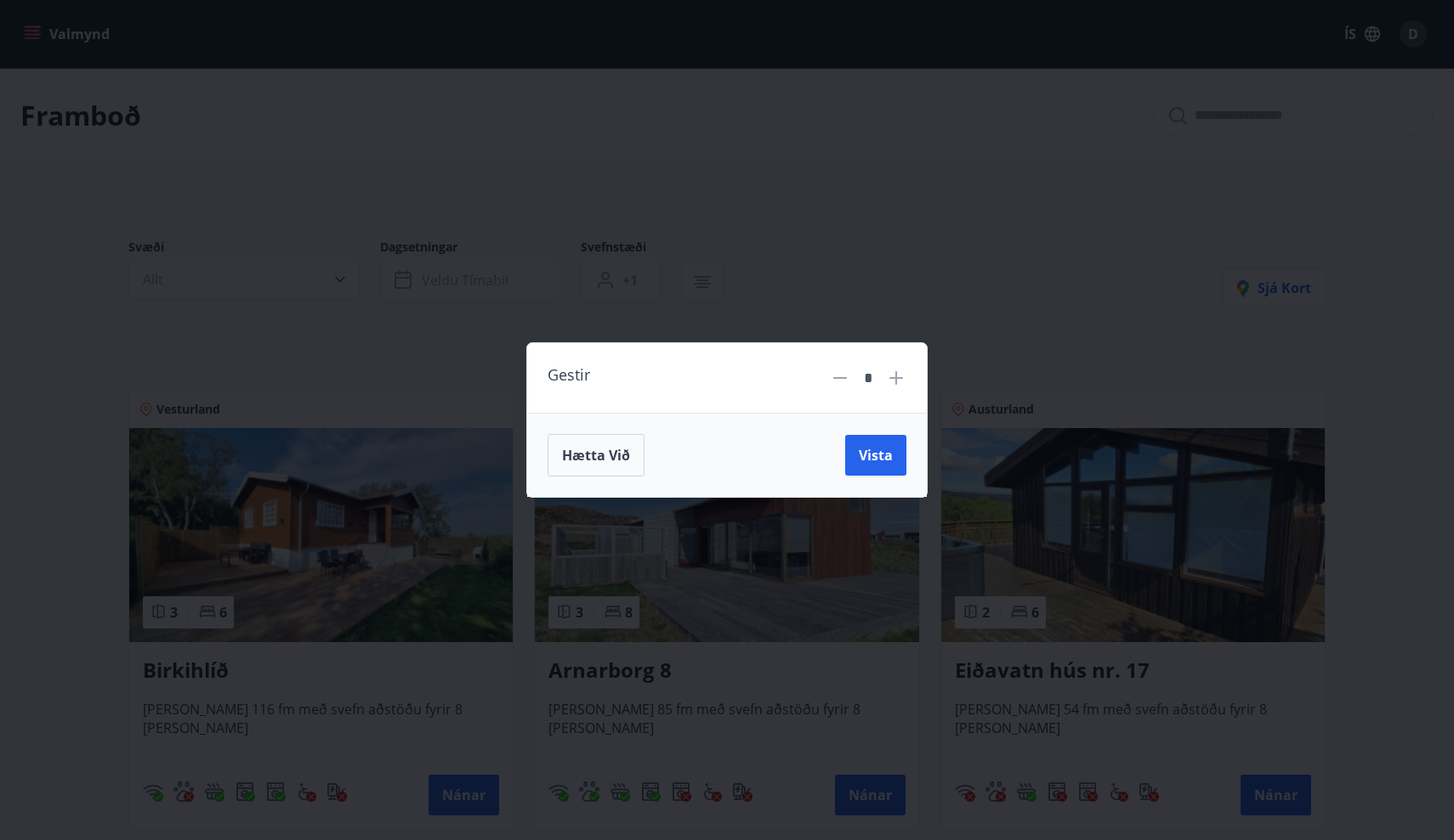
click at [840, 379] on icon at bounding box center [840, 378] width 20 height 20
click at [893, 384] on icon at bounding box center [895, 378] width 20 height 20
click at [833, 376] on icon at bounding box center [840, 378] width 20 height 20
type input "*"
click at [873, 451] on span "Vista" at bounding box center [875, 456] width 34 height 19
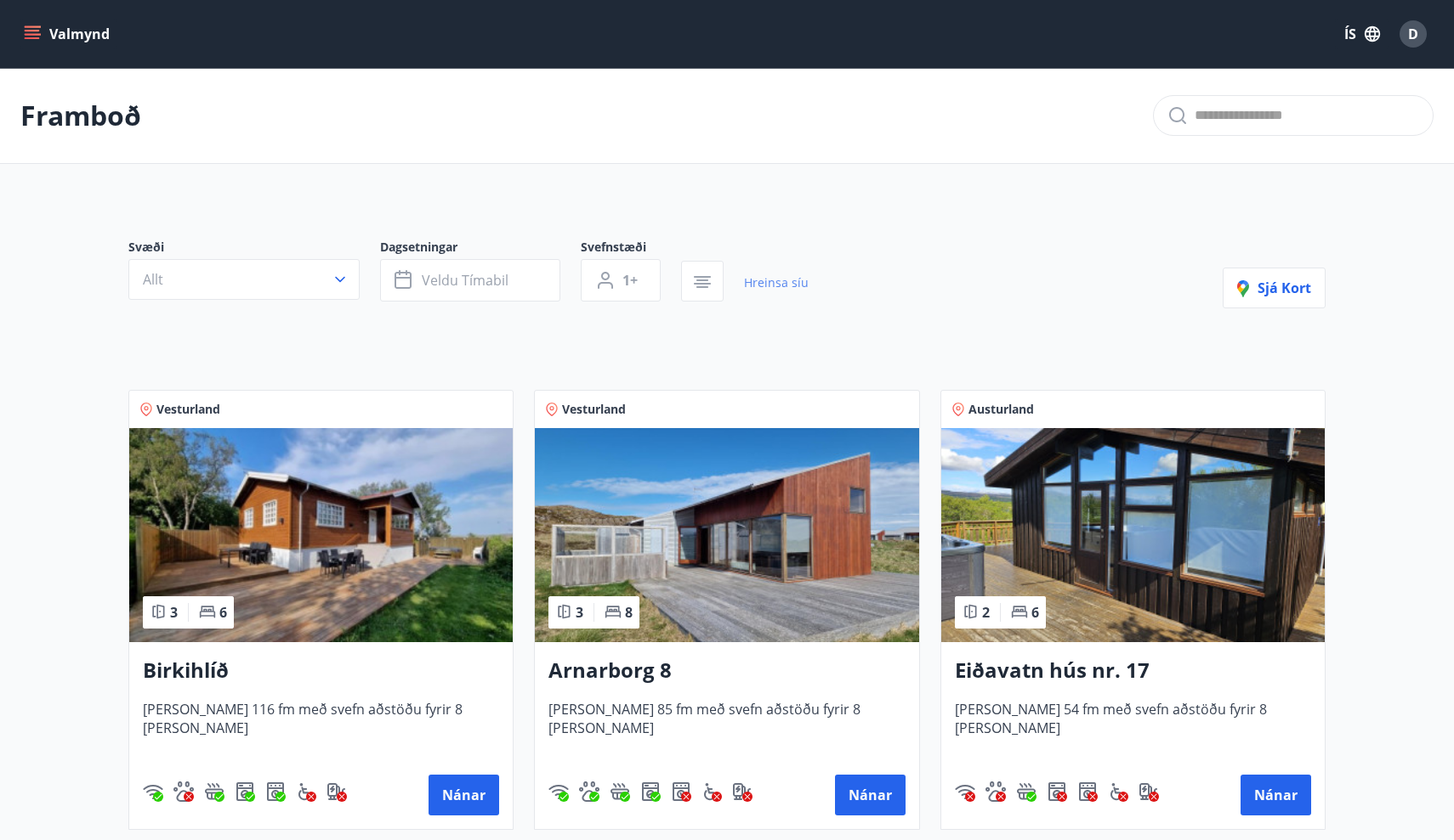
click at [783, 279] on link "Hreinsa síu" at bounding box center [776, 282] width 64 height 37
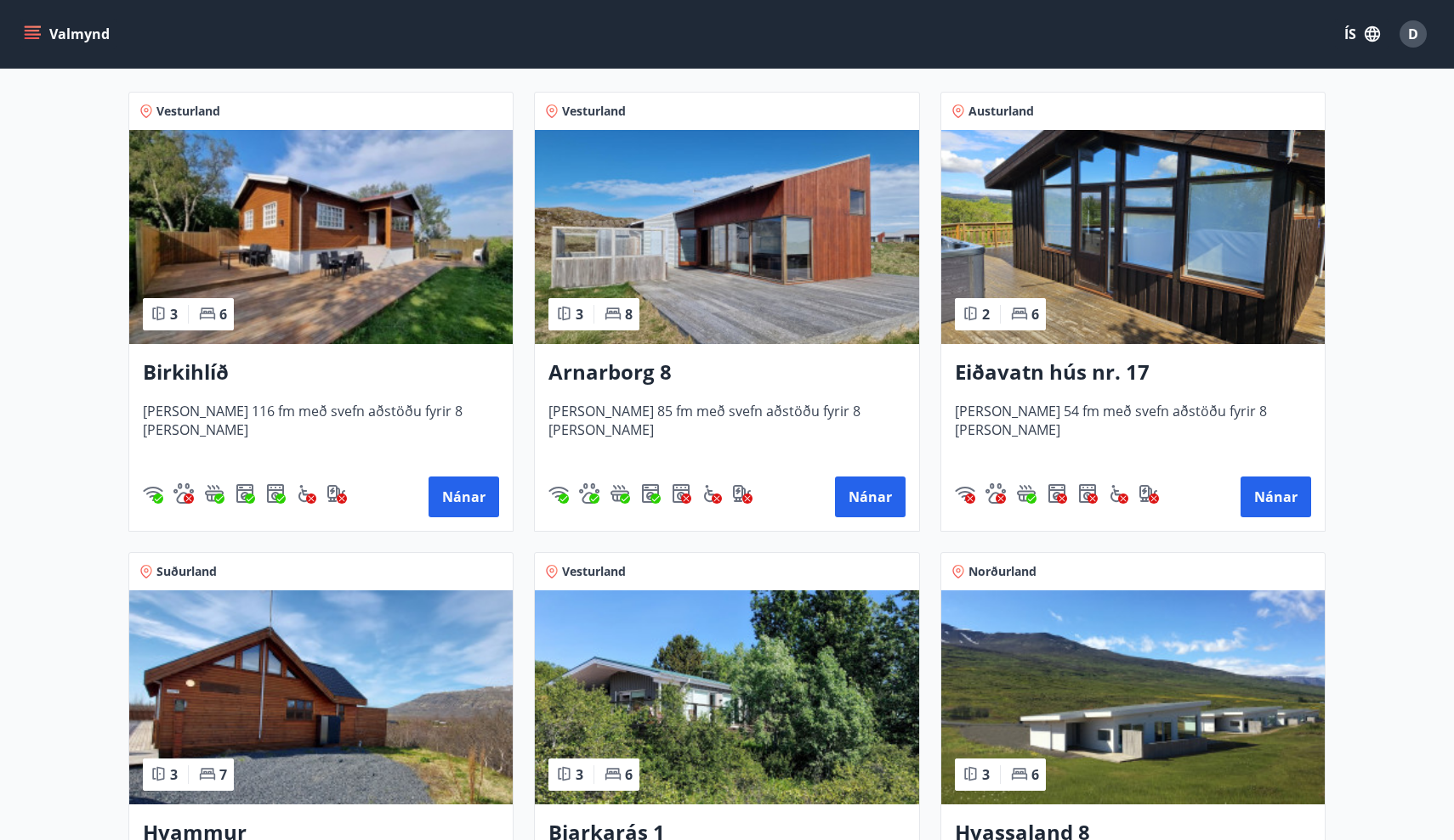
scroll to position [302, 0]
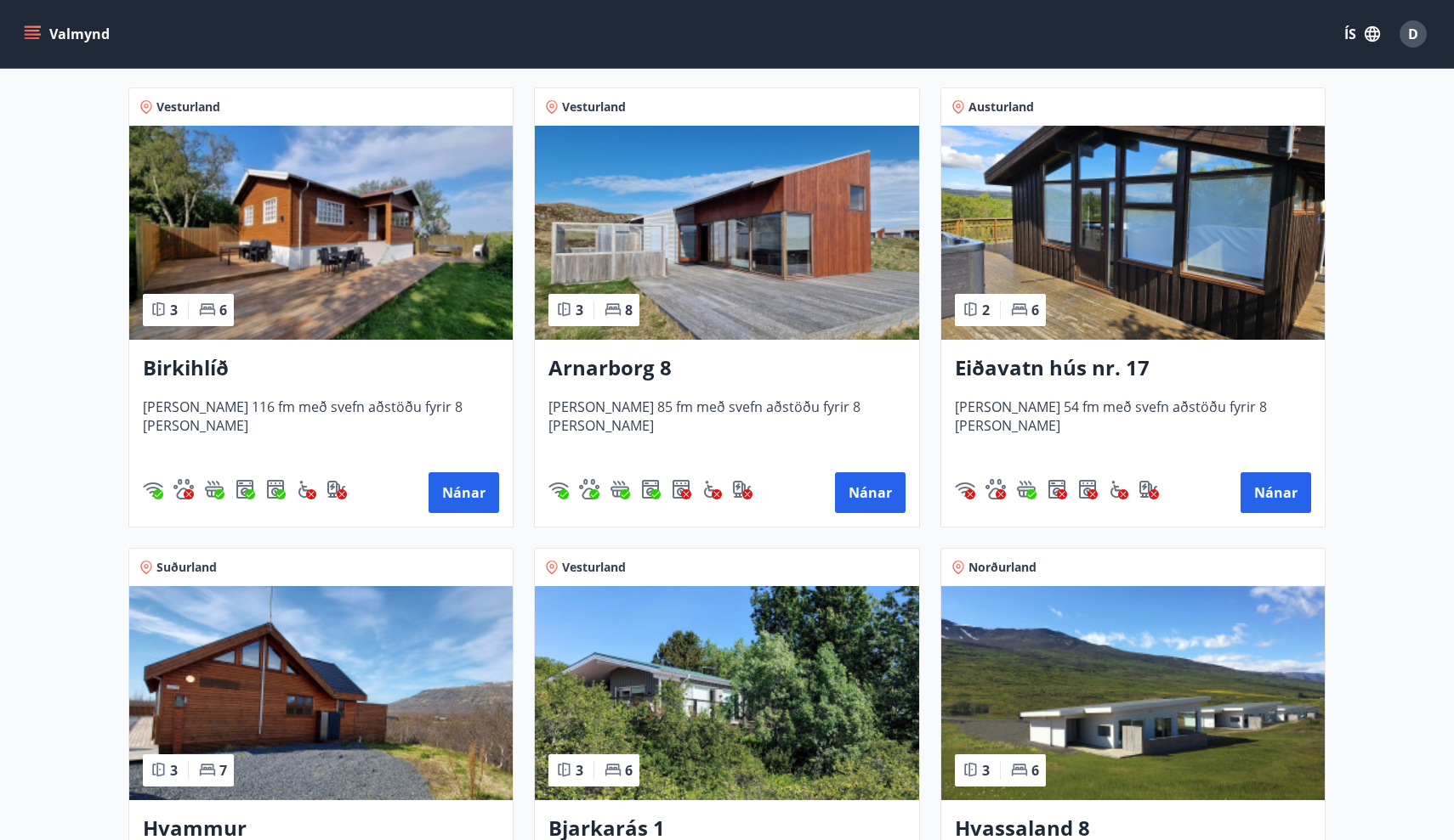
click at [639, 374] on h3 "Arnarborg 8" at bounding box center [727, 368] width 356 height 30
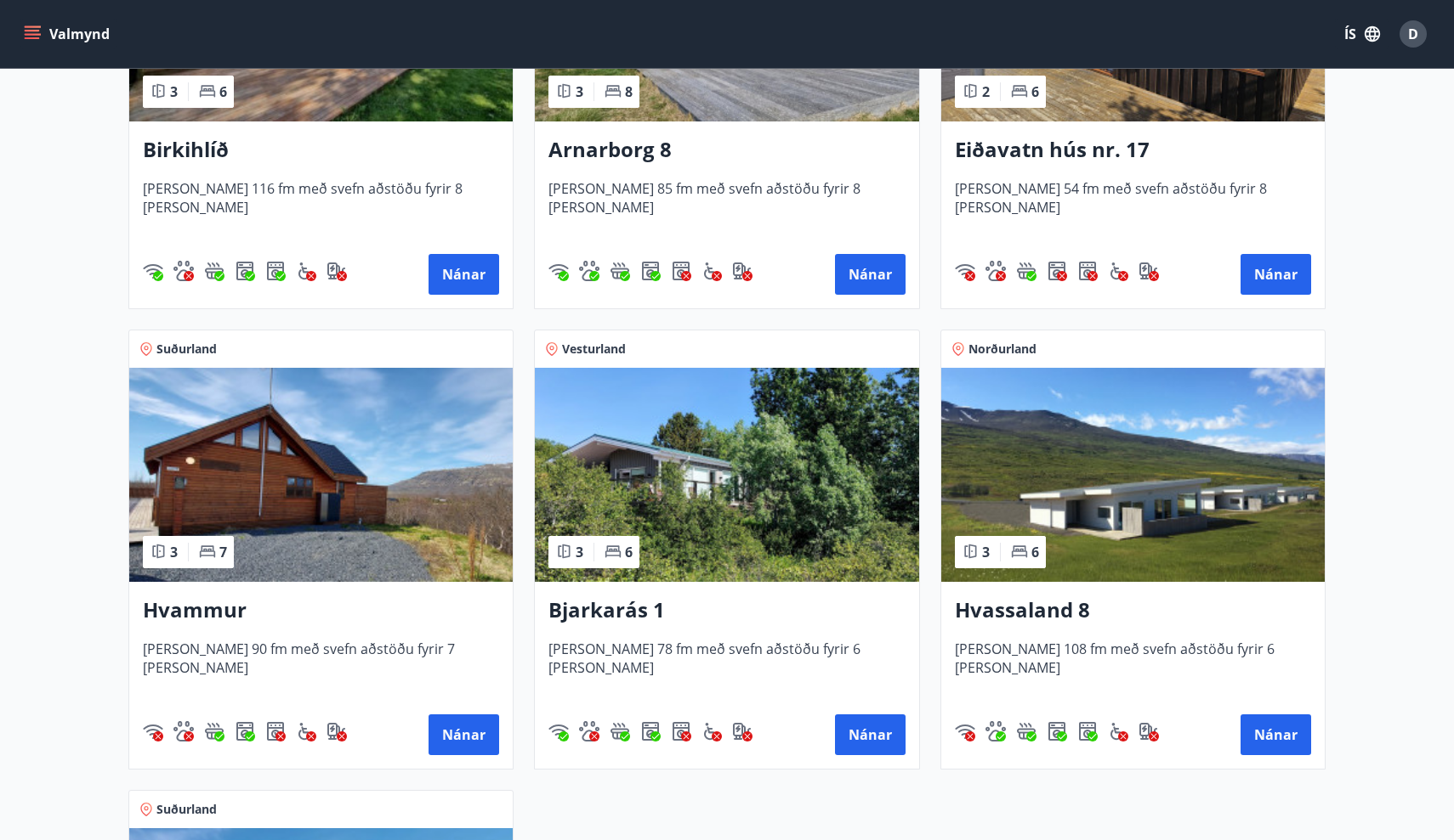
scroll to position [523, 0]
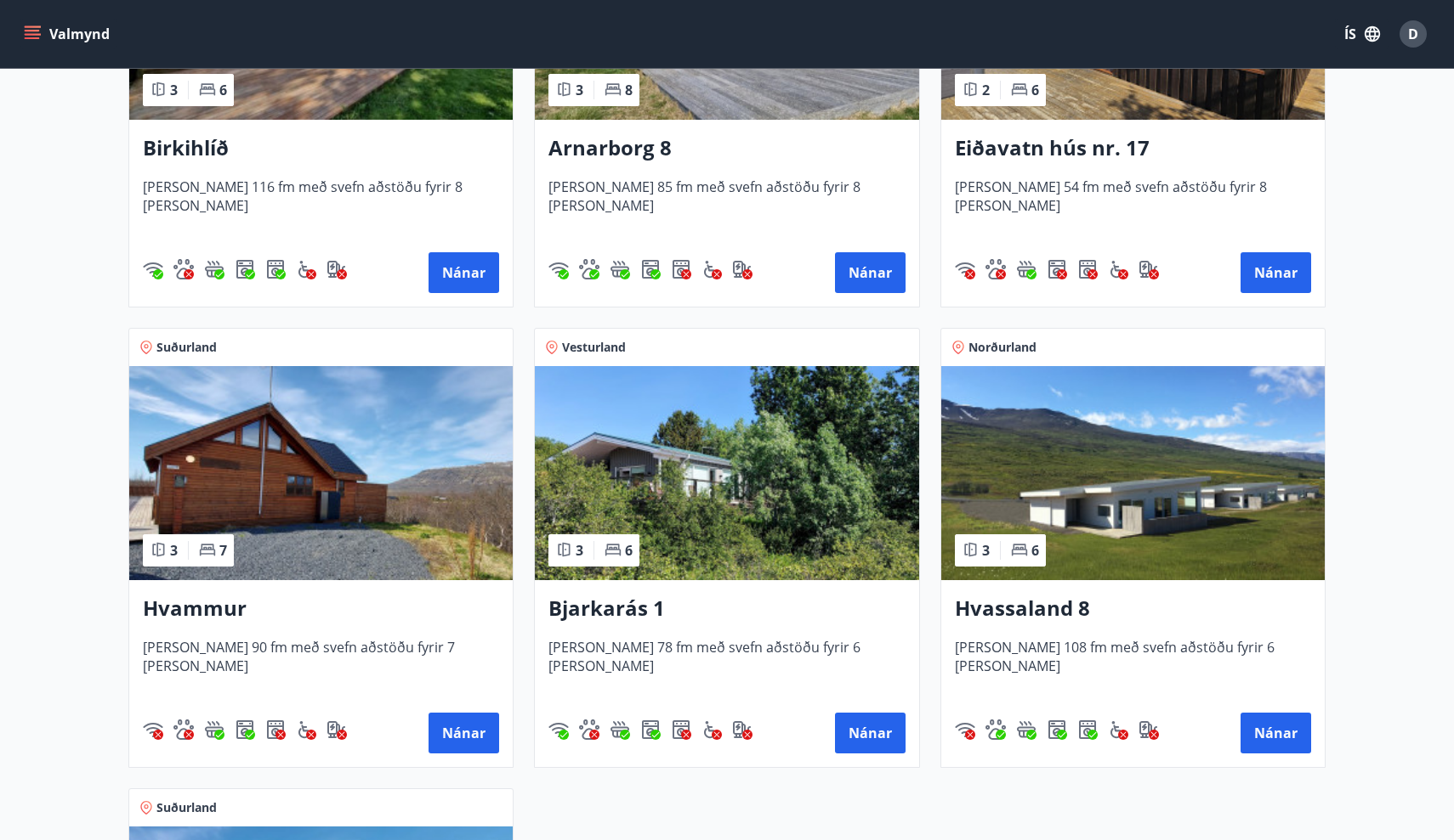
click at [225, 592] on div "Hvammur [PERSON_NAME] 90 fm með svefn aðstöðu fyrir 7 [PERSON_NAME] Nánar" at bounding box center [321, 673] width 383 height 187
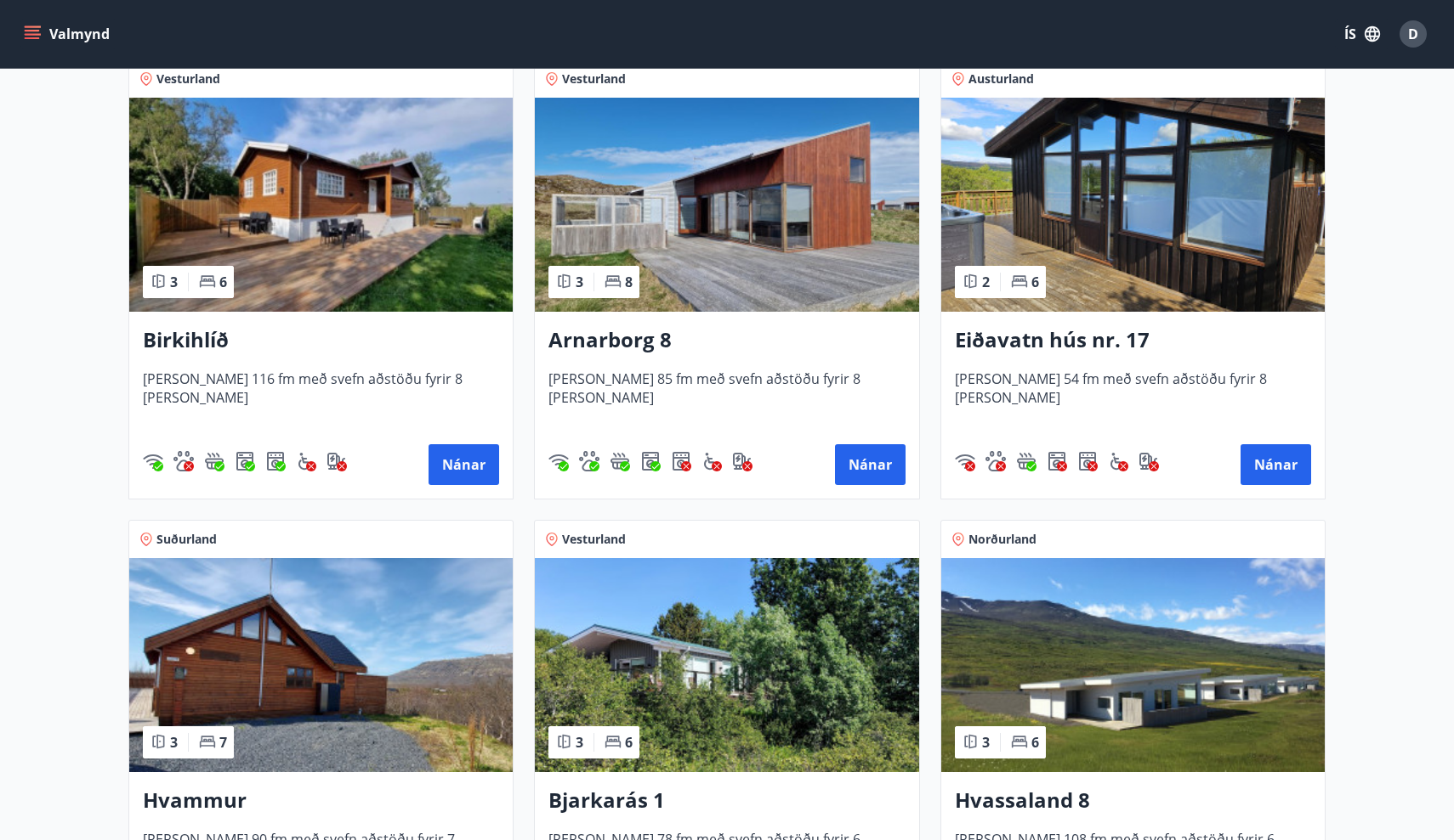
scroll to position [334, 0]
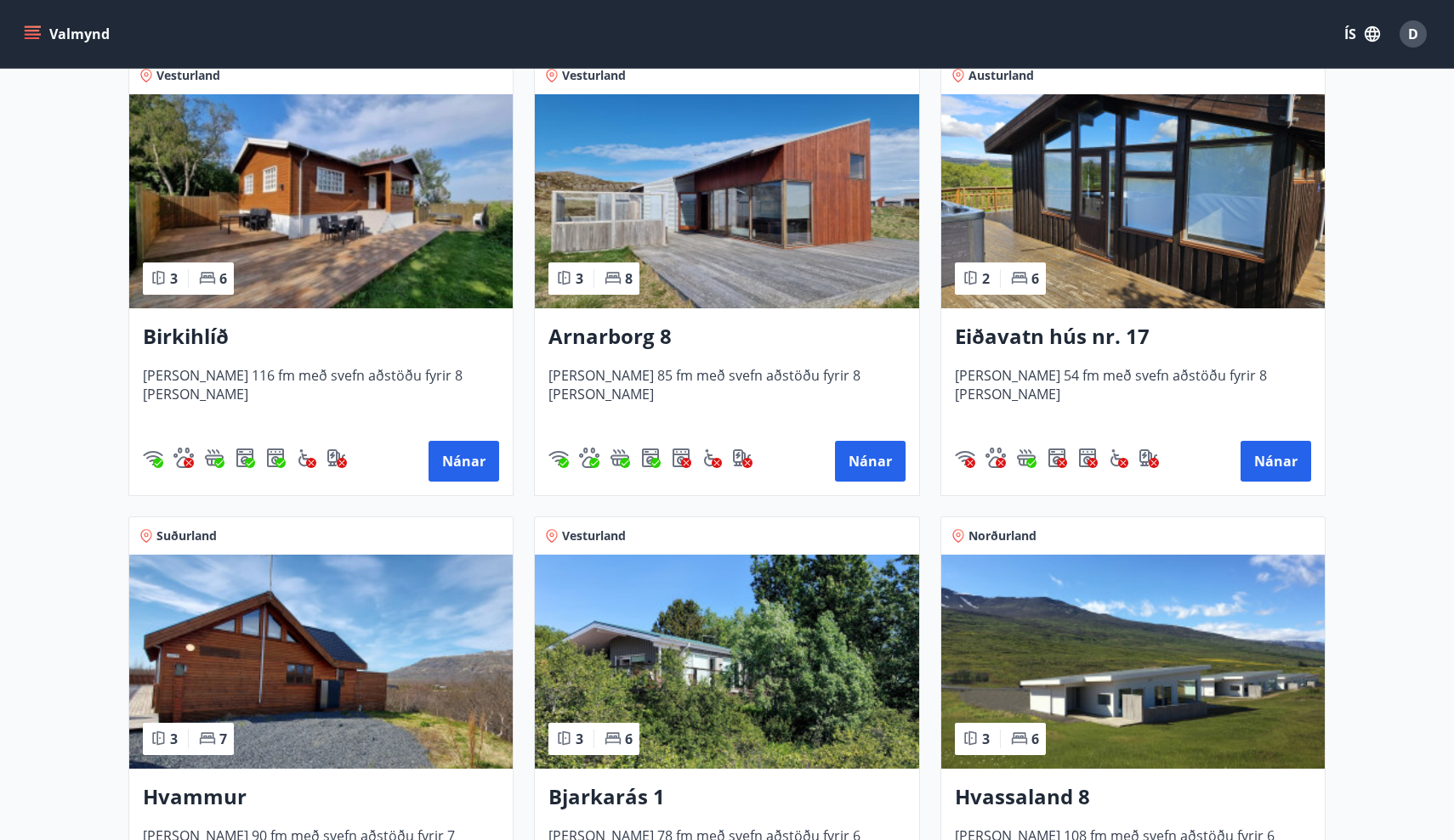
click at [190, 335] on h3 "Birkihlíð" at bounding box center [321, 337] width 356 height 30
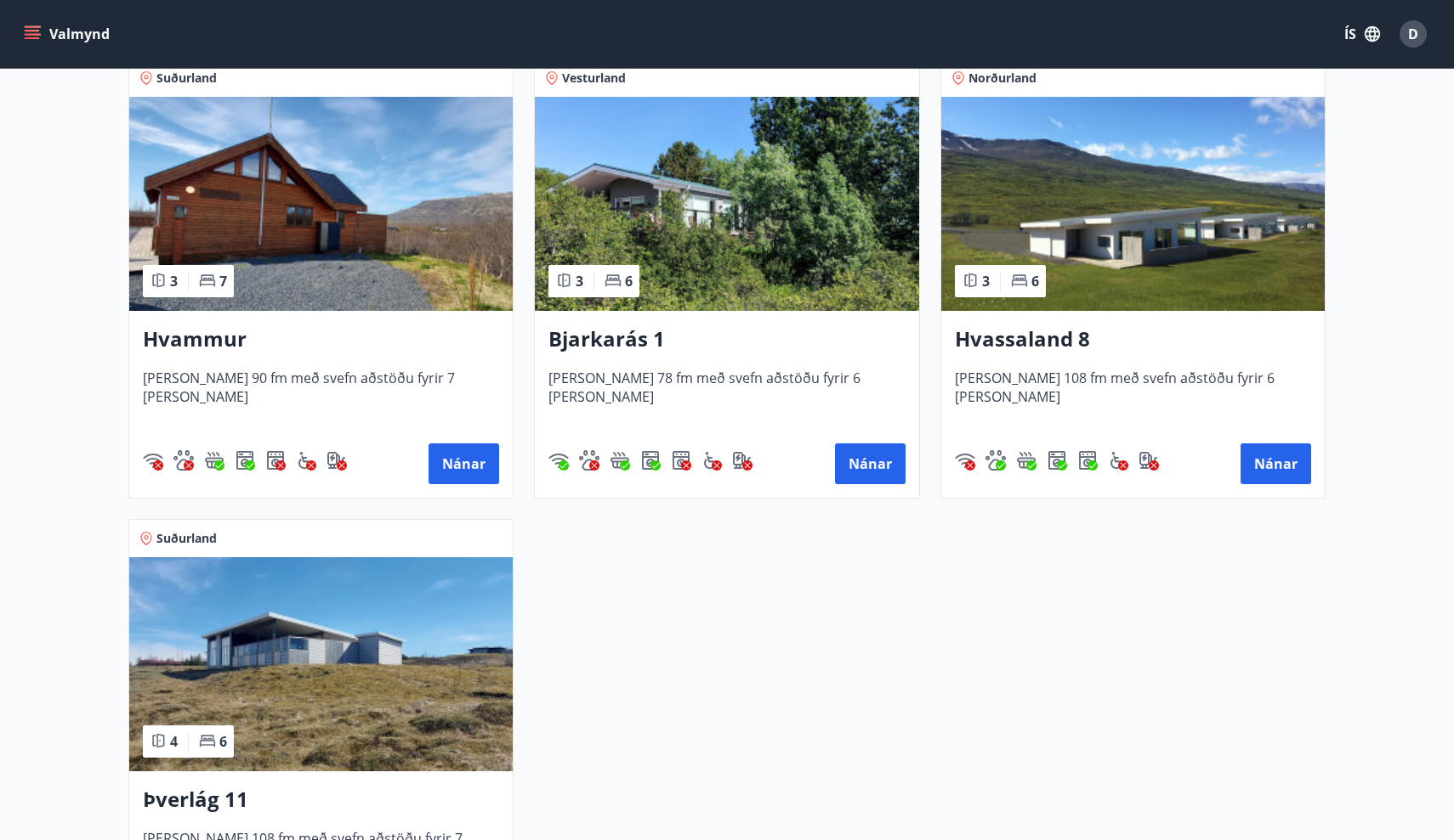
scroll to position [796, 0]
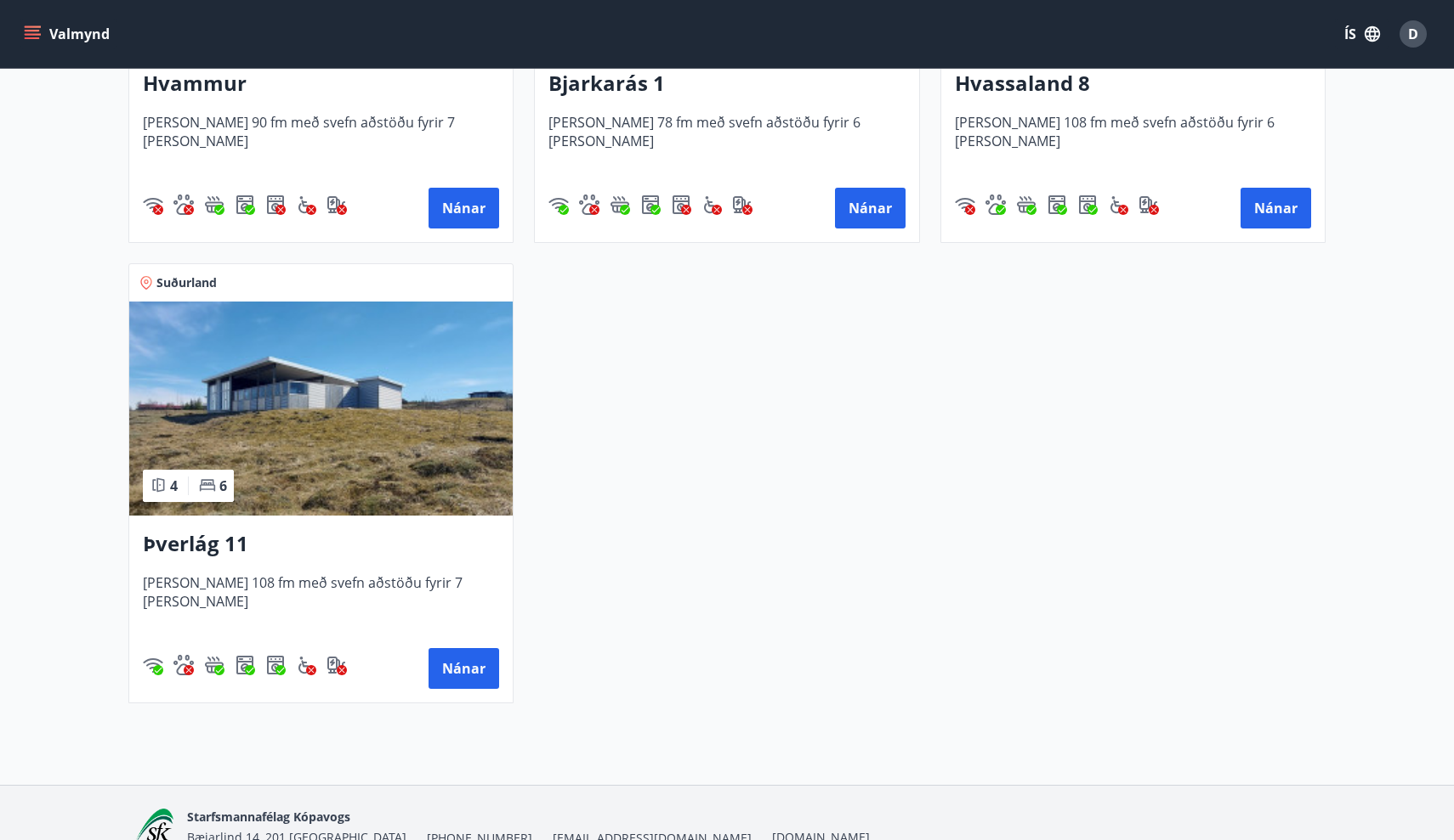
click at [198, 558] on h3 "Þverlág 11" at bounding box center [321, 544] width 356 height 30
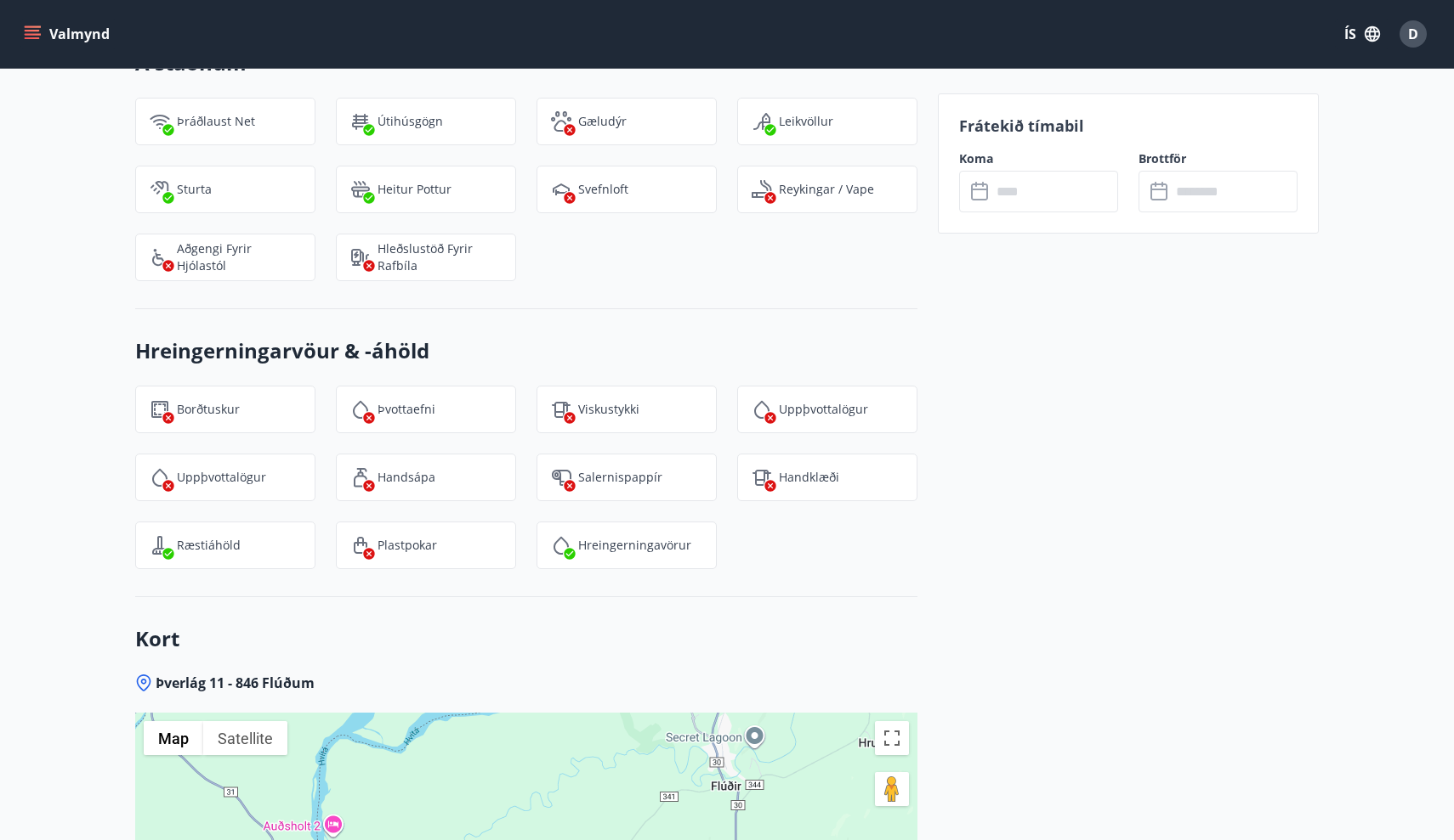
scroll to position [2120, 0]
